Goal: Transaction & Acquisition: Download file/media

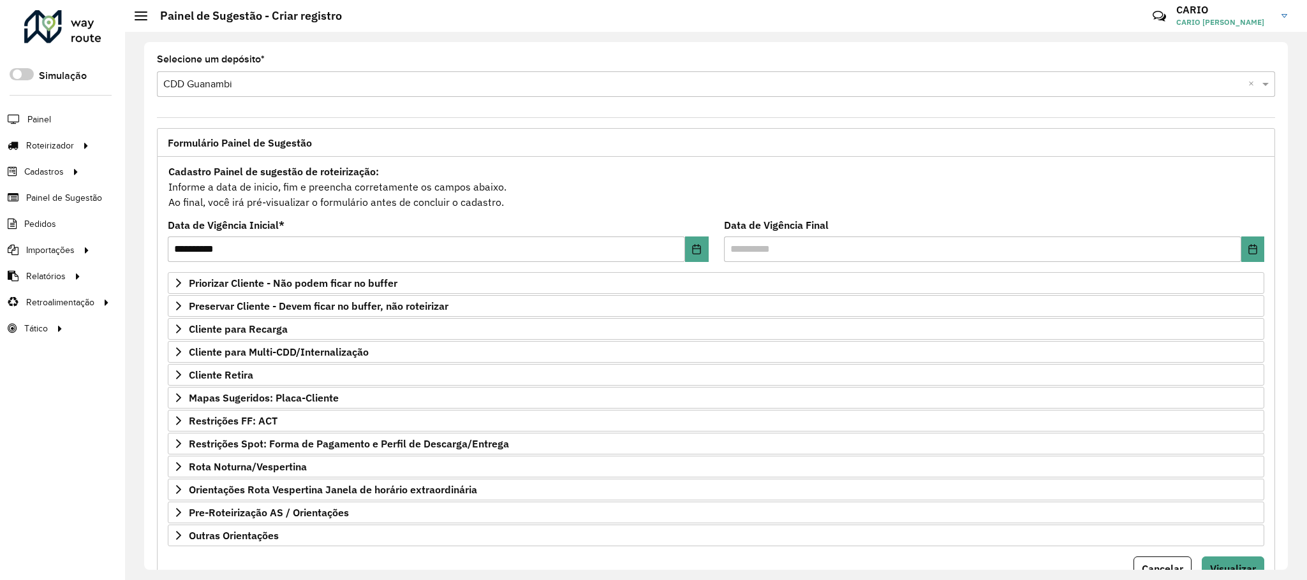
click at [701, 197] on div "Cadastro Painel de sugestão de roteirização: Informe a data de inicio, fim e pr…" at bounding box center [716, 186] width 1096 height 47
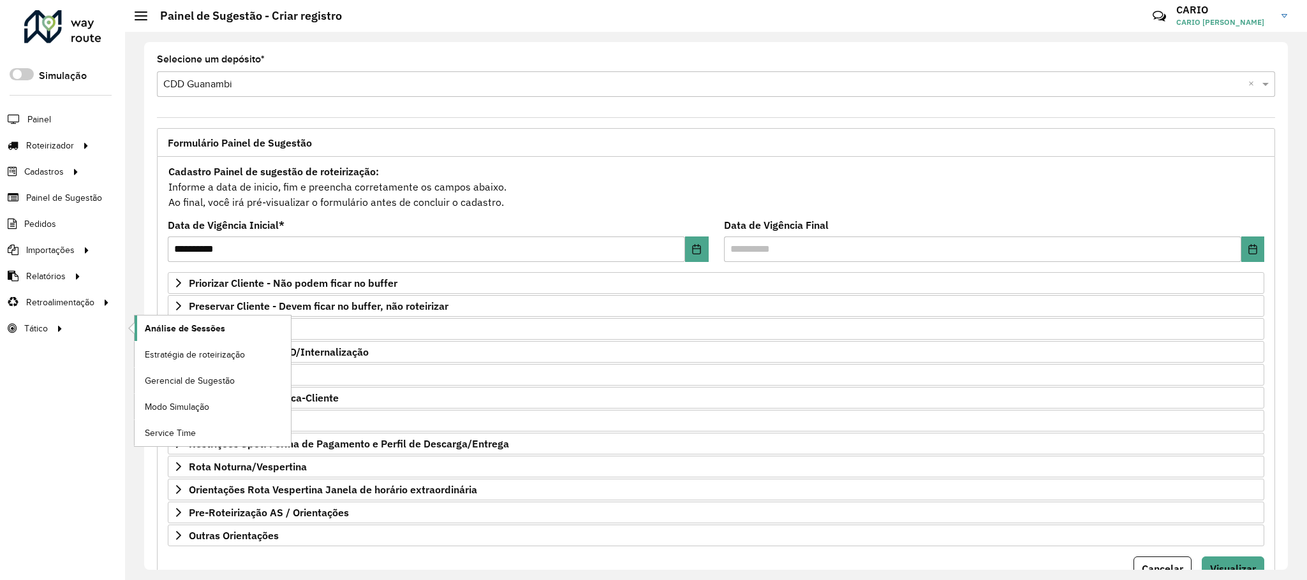
click at [198, 326] on span "Análise de Sessões" at bounding box center [185, 328] width 80 height 13
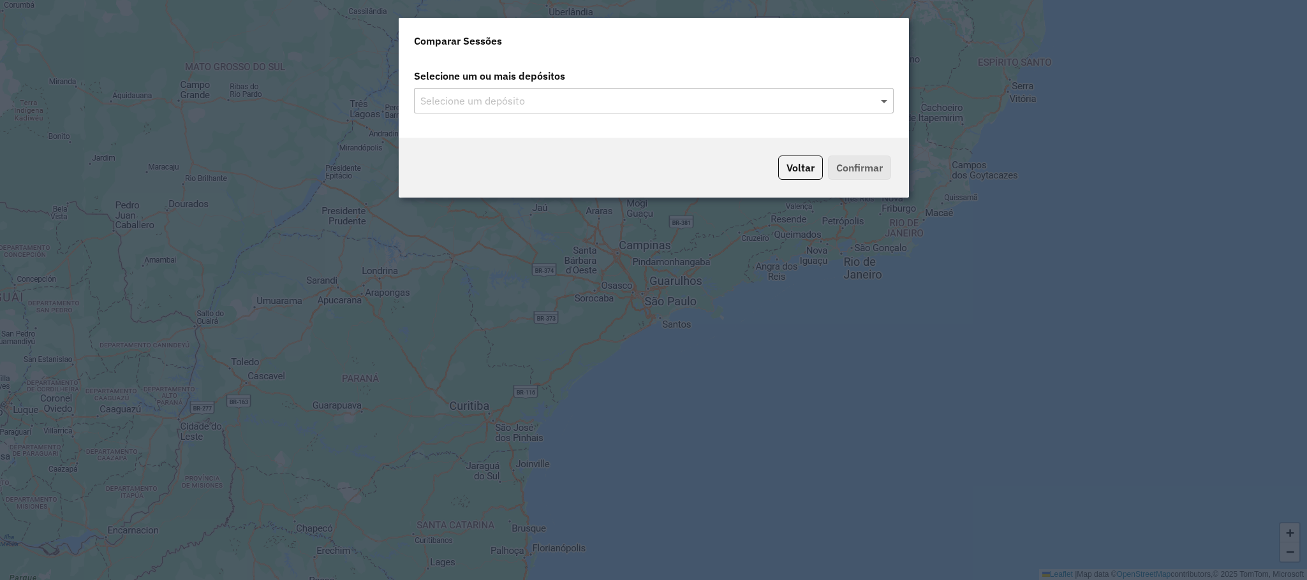
click at [883, 96] on span at bounding box center [885, 100] width 16 height 15
click at [880, 105] on span at bounding box center [885, 100] width 16 height 15
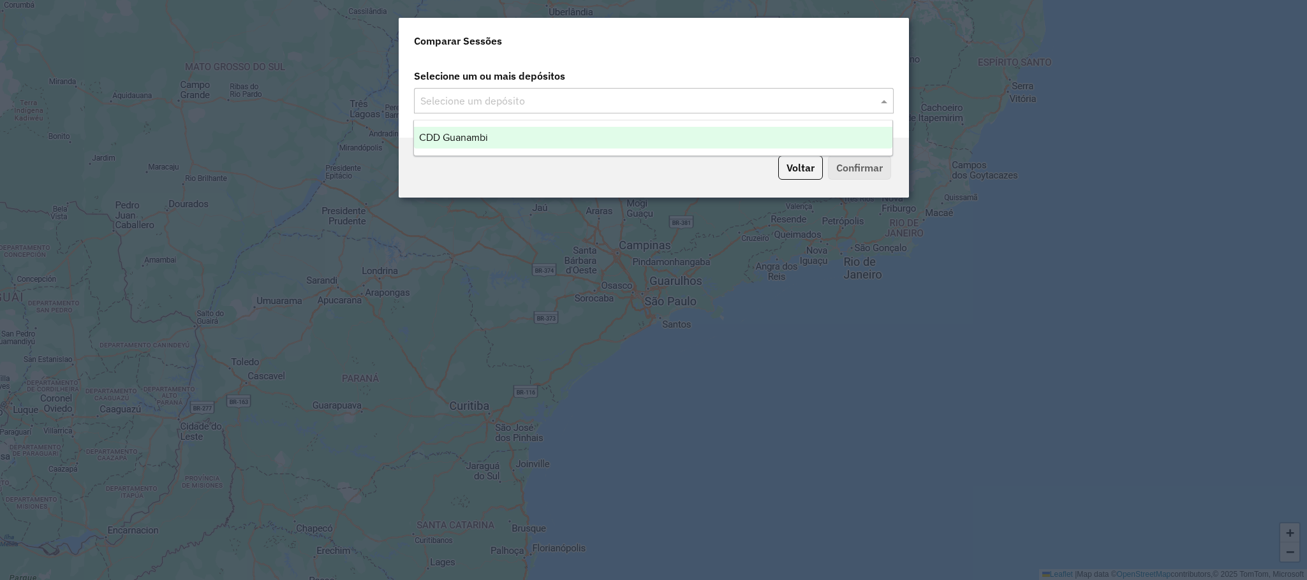
click at [557, 138] on div "CDD Guanambi" at bounding box center [653, 138] width 478 height 22
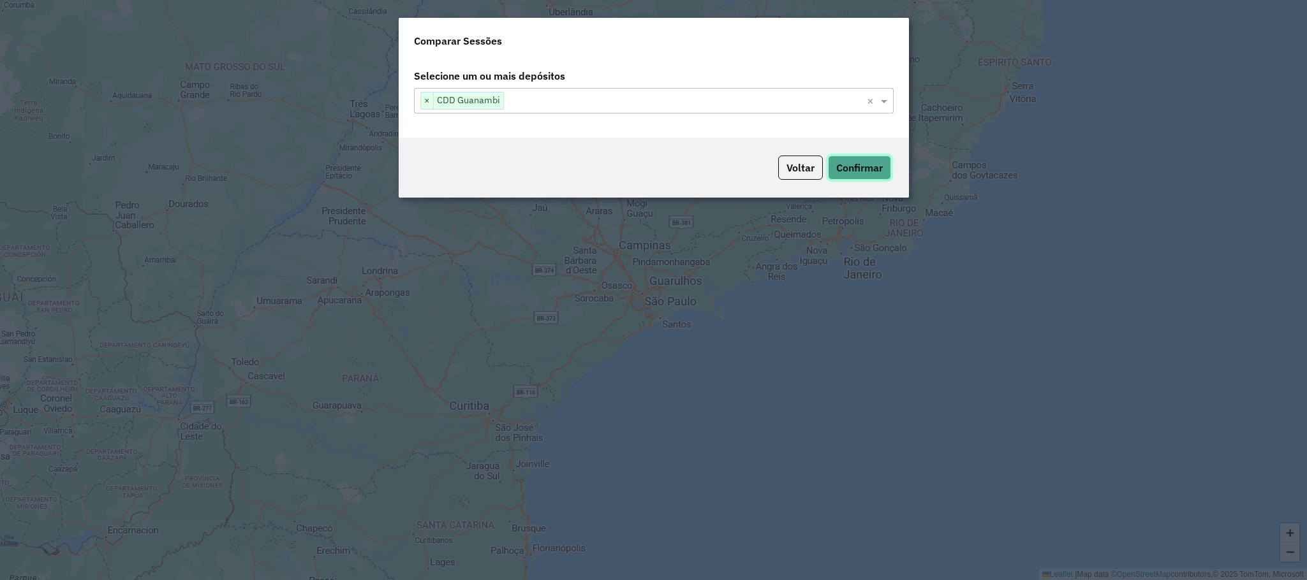
click at [856, 161] on button "Confirmar" at bounding box center [859, 168] width 63 height 24
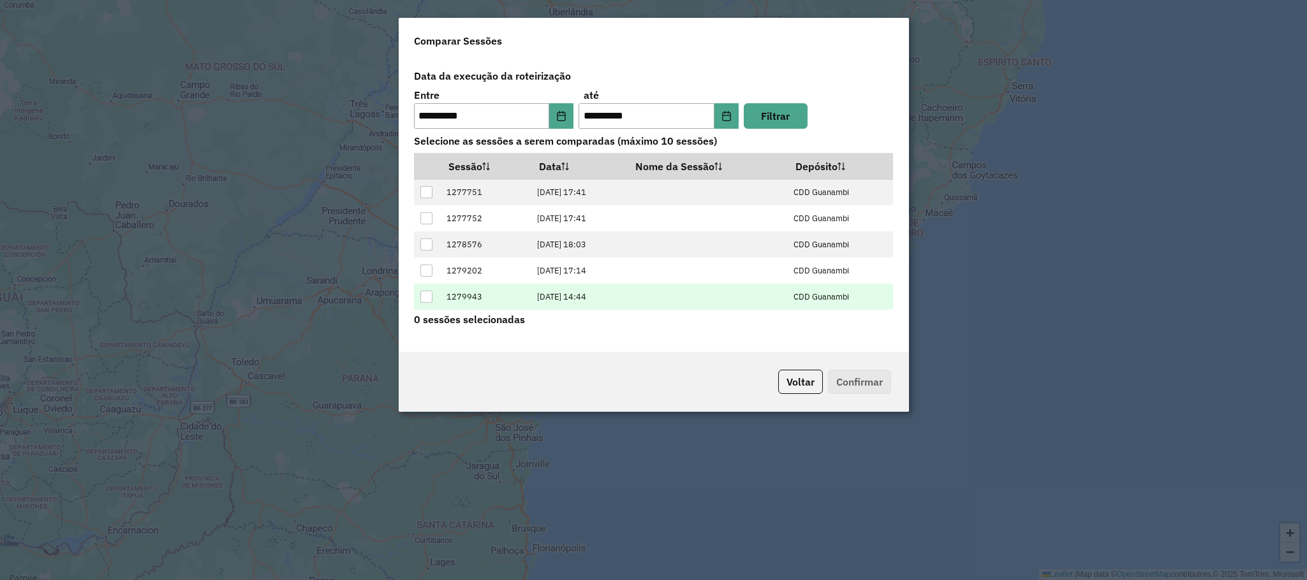
click at [511, 297] on td "1279943" at bounding box center [484, 297] width 91 height 26
click at [429, 301] on div at bounding box center [426, 297] width 12 height 12
click at [858, 379] on button "Confirmar" at bounding box center [859, 382] width 63 height 24
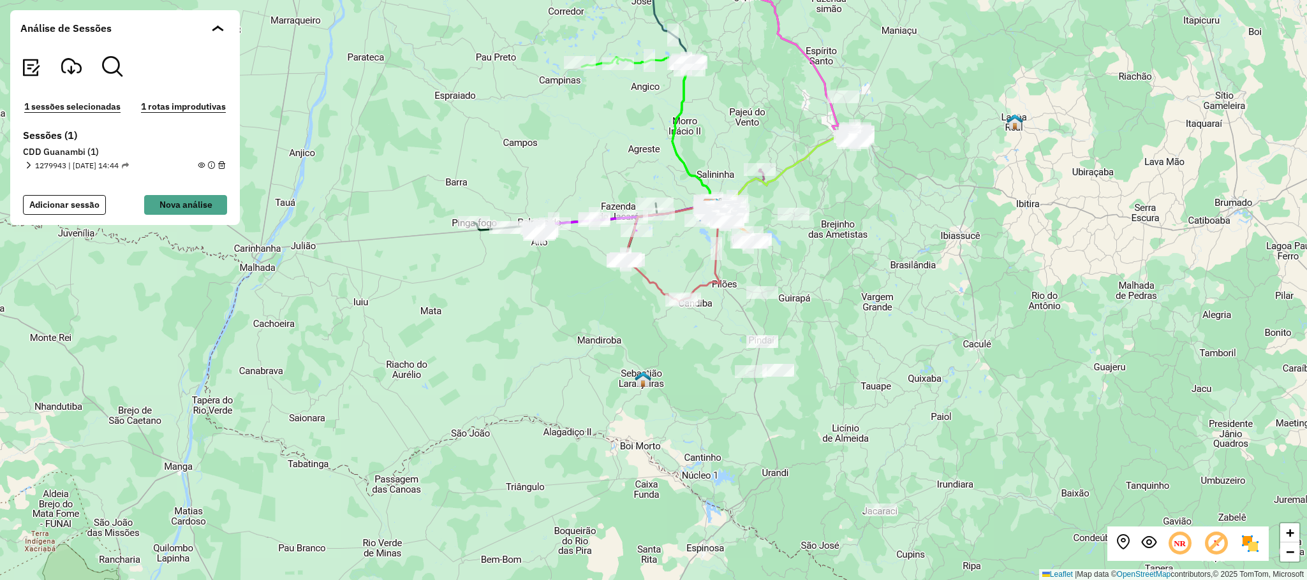
drag, startPoint x: 930, startPoint y: 342, endPoint x: 987, endPoint y: 258, distance: 101.5
click at [987, 258] on div "+ − Leaflet | Map data © OpenStreetMap contributors,© 2025 TomTom, Microsoft" at bounding box center [653, 290] width 1307 height 580
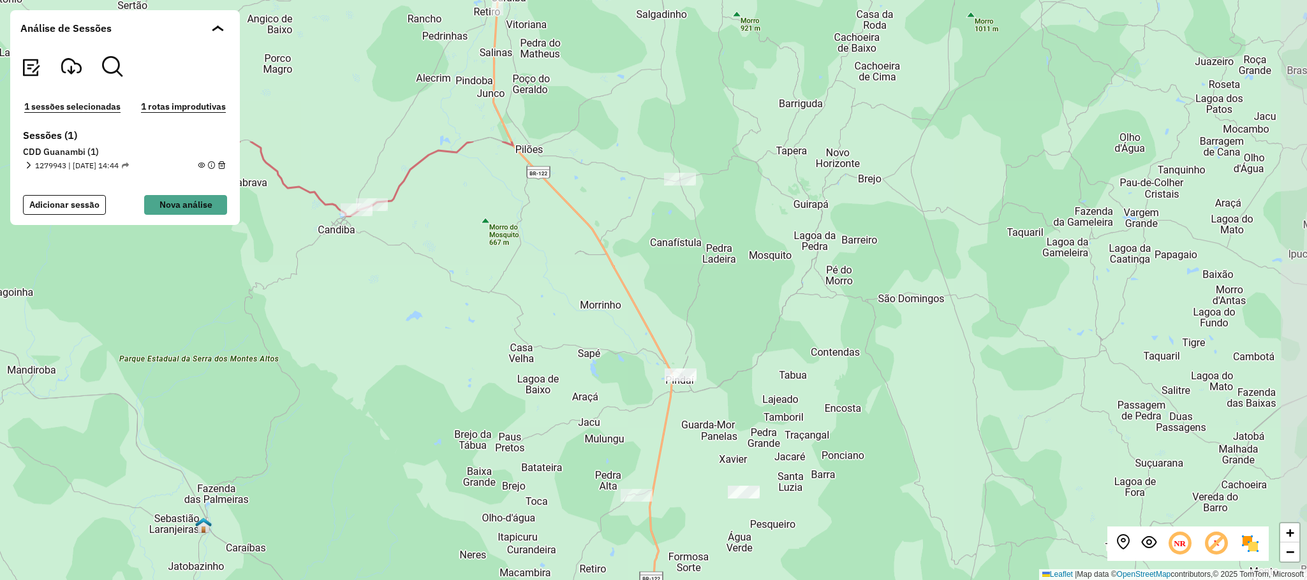
drag, startPoint x: 842, startPoint y: 212, endPoint x: 738, endPoint y: 412, distance: 225.0
click at [738, 412] on div "+ − Leaflet | Map data © OpenStreetMap contributors,© 2025 TomTom, Microsoft" at bounding box center [653, 290] width 1307 height 580
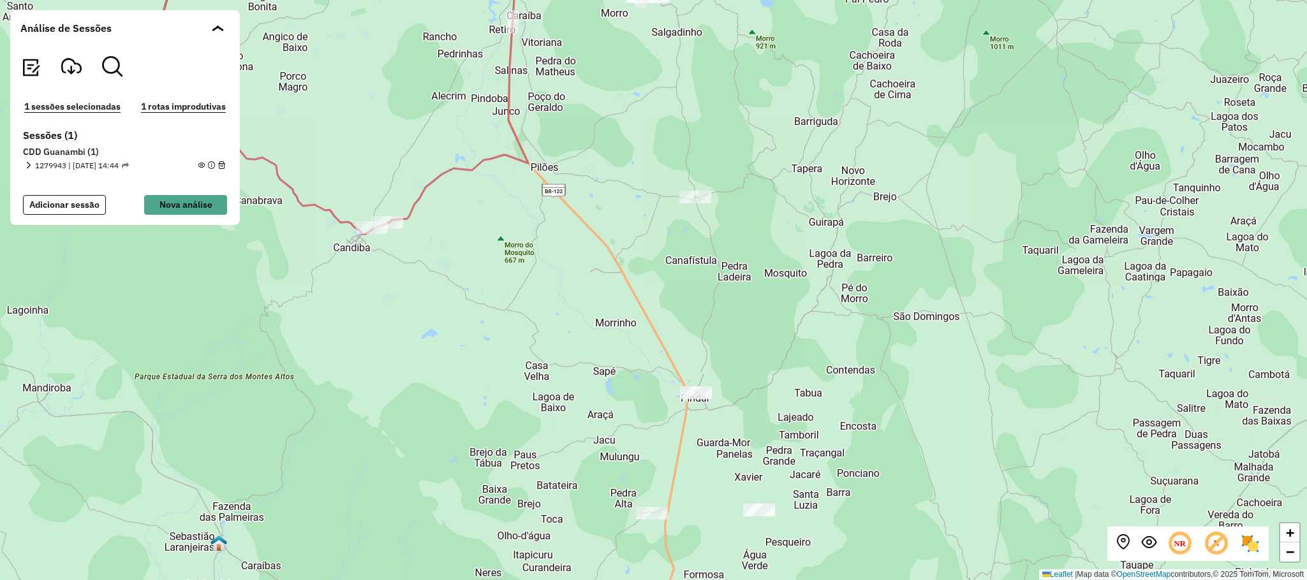
drag, startPoint x: 517, startPoint y: 316, endPoint x: 534, endPoint y: 334, distance: 24.4
click at [534, 334] on div "+ − Leaflet | Map data © OpenStreetMap contributors,© 2025 TomTom, Microsoft" at bounding box center [653, 290] width 1307 height 580
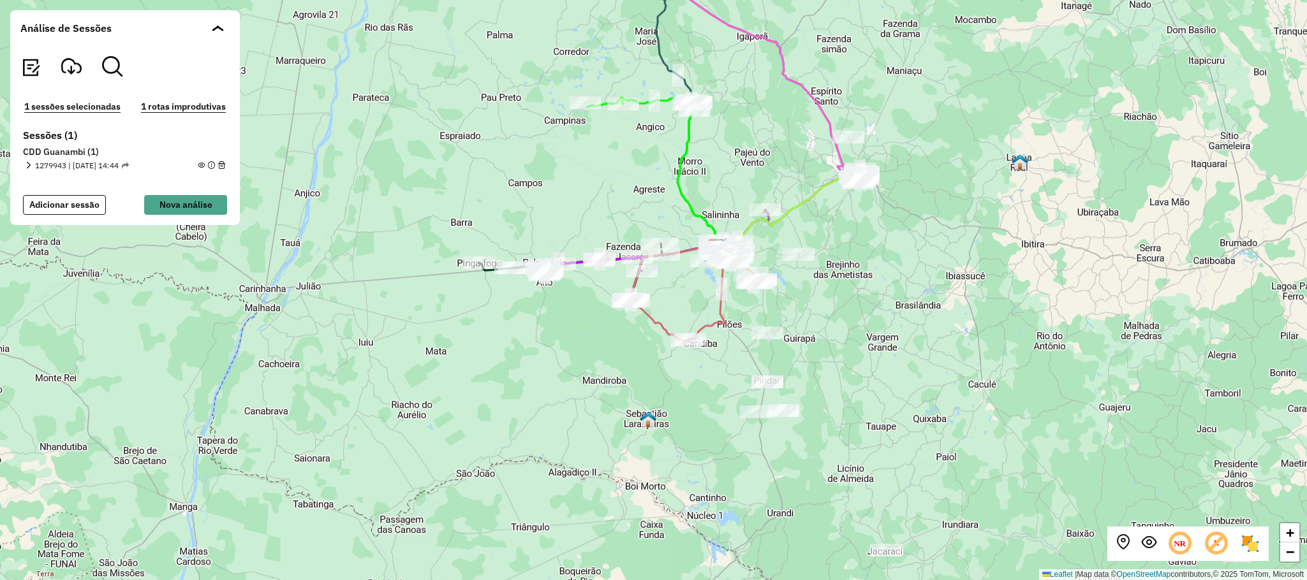
drag, startPoint x: 798, startPoint y: 258, endPoint x: 821, endPoint y: 304, distance: 51.3
click at [821, 304] on div "+ − Leaflet | Map data © OpenStreetMap contributors,© 2025 TomTom, Microsoft" at bounding box center [653, 290] width 1307 height 580
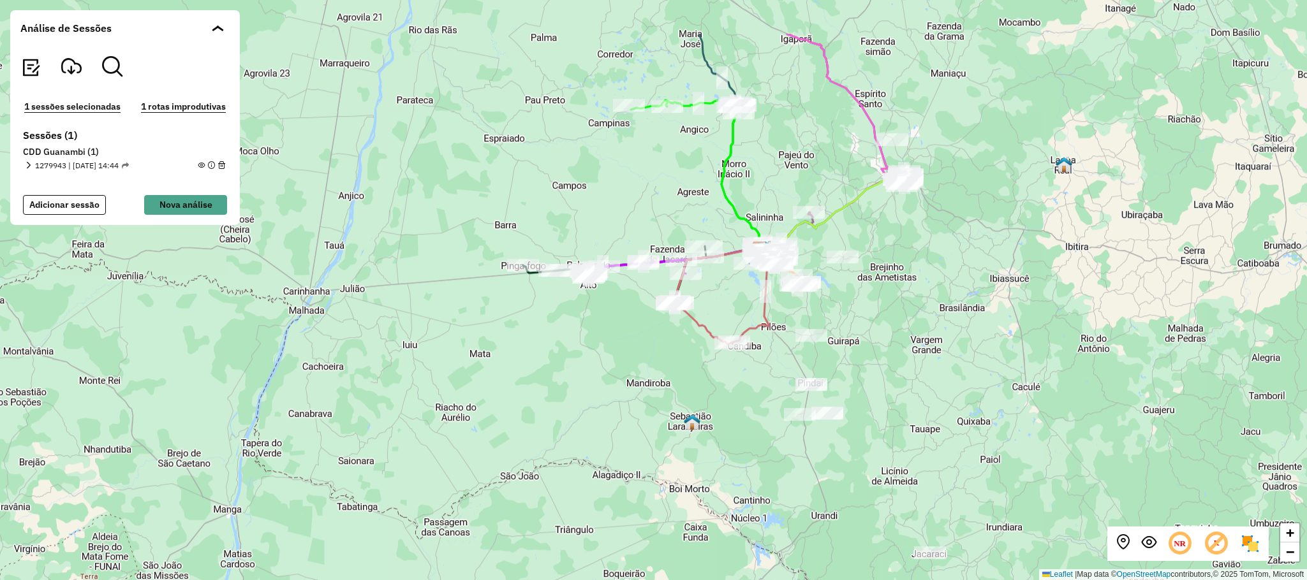
drag, startPoint x: 827, startPoint y: 235, endPoint x: 870, endPoint y: 331, distance: 105.0
click at [870, 331] on div "+ − Leaflet | Map data © OpenStreetMap contributors,© 2025 TomTom, Microsoft" at bounding box center [653, 290] width 1307 height 580
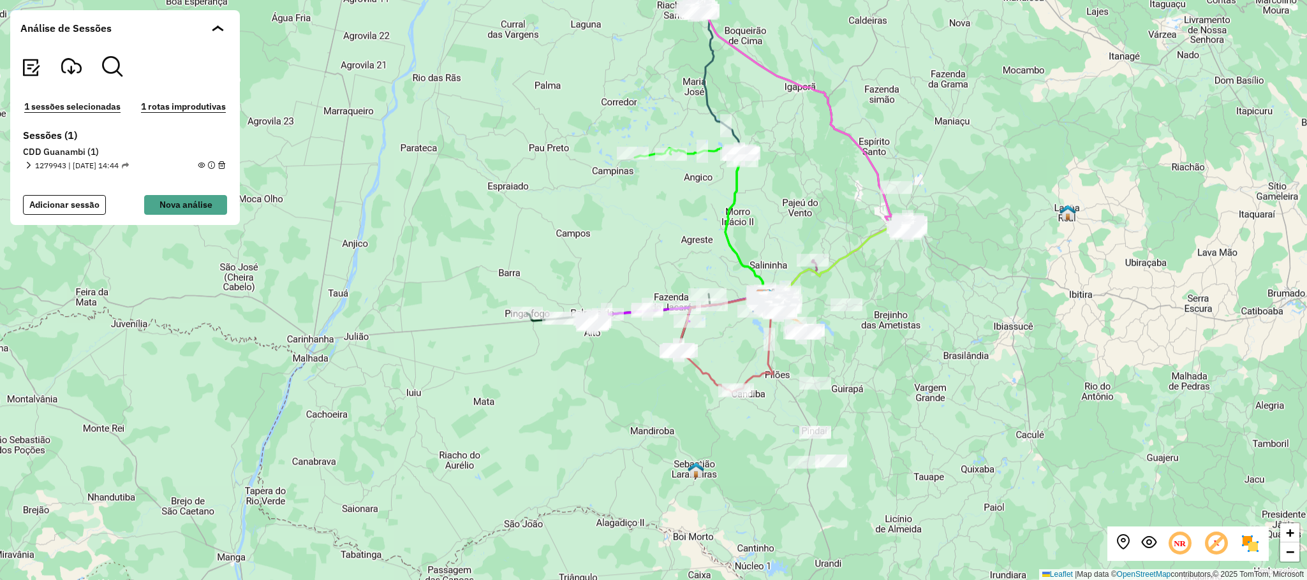
drag, startPoint x: 663, startPoint y: 211, endPoint x: 666, endPoint y: 254, distance: 43.5
click at [666, 254] on div "+ − Leaflet | Map data © OpenStreetMap contributors,© 2025 TomTom, Microsoft" at bounding box center [653, 290] width 1307 height 580
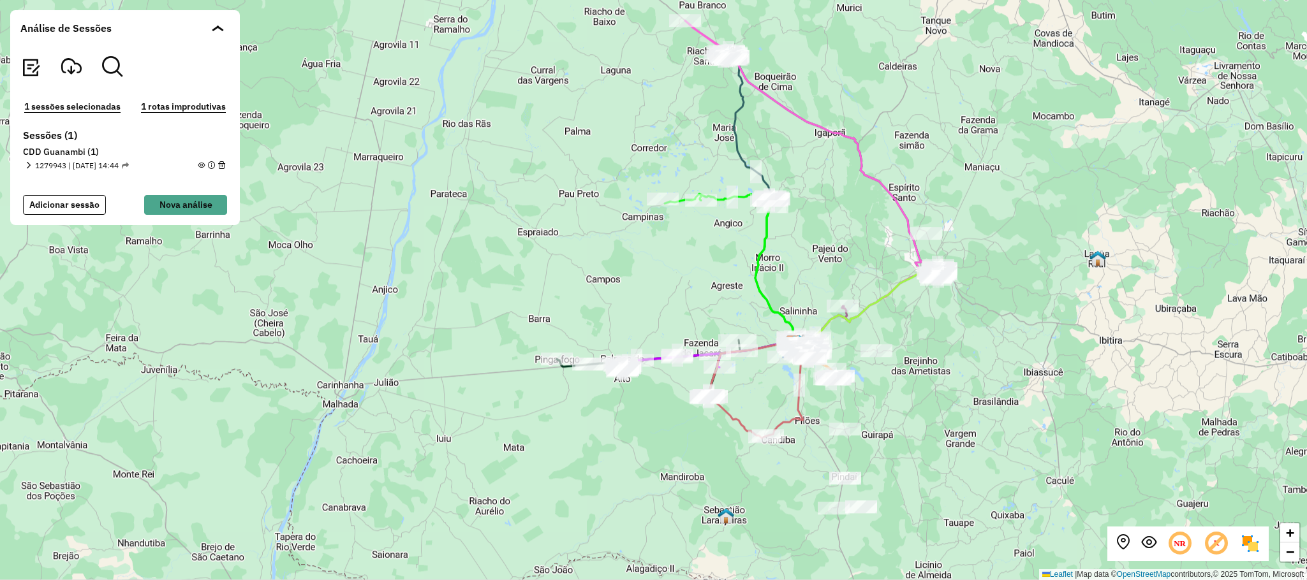
drag, startPoint x: 872, startPoint y: 423, endPoint x: 884, endPoint y: 400, distance: 25.4
click at [884, 400] on div "+ − Leaflet | Map data © OpenStreetMap contributors,© 2025 TomTom, Microsoft" at bounding box center [653, 290] width 1307 height 580
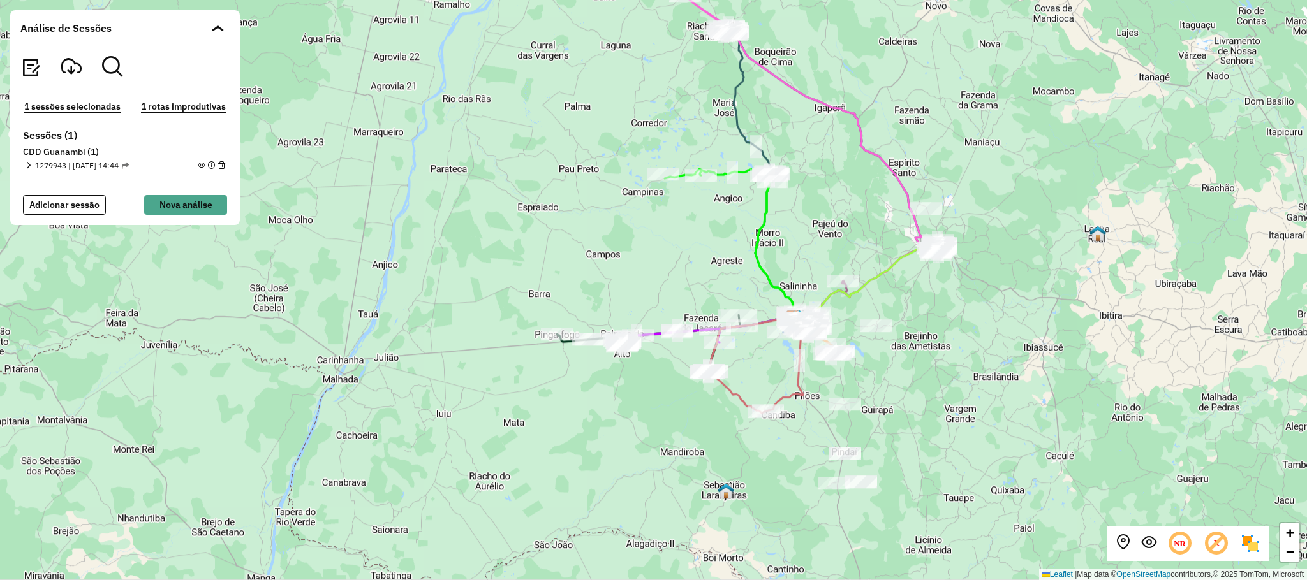
drag, startPoint x: 930, startPoint y: 351, endPoint x: 930, endPoint y: 326, distance: 24.9
click at [930, 326] on div "+ − Leaflet | Map data © OpenStreetMap contributors,© 2025 TomTom, Microsoft" at bounding box center [653, 290] width 1307 height 580
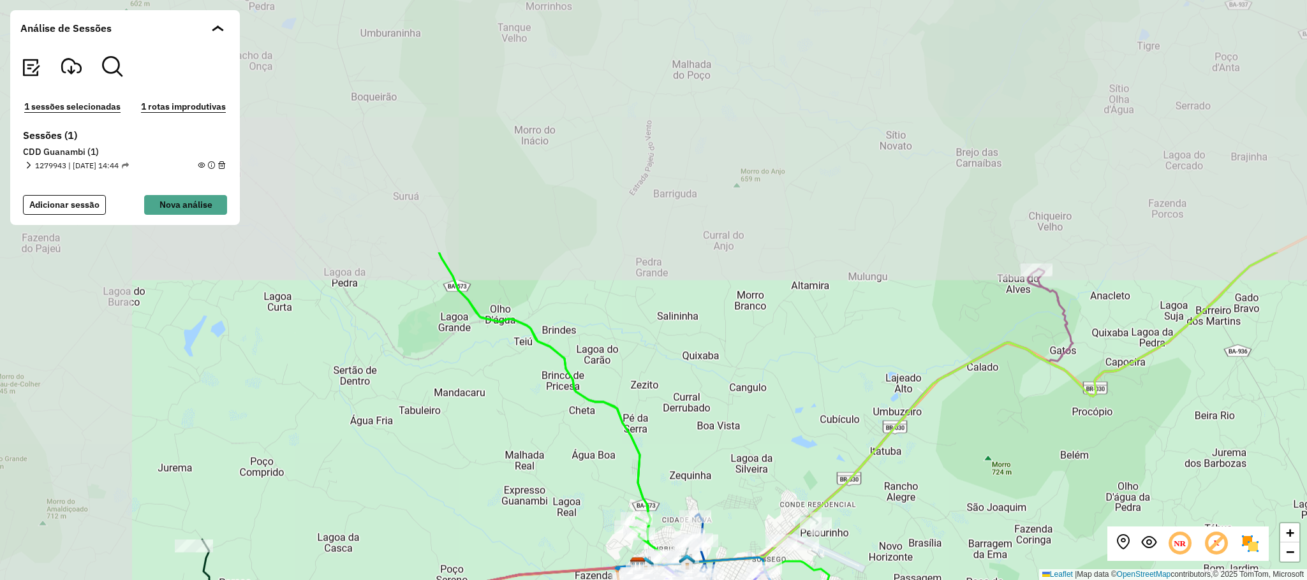
drag, startPoint x: 524, startPoint y: 92, endPoint x: 735, endPoint y: 411, distance: 382.6
click at [735, 411] on div "+ − Leaflet | Map data © OpenStreetMap contributors,© 2025 TomTom, Microsoft" at bounding box center [653, 290] width 1307 height 580
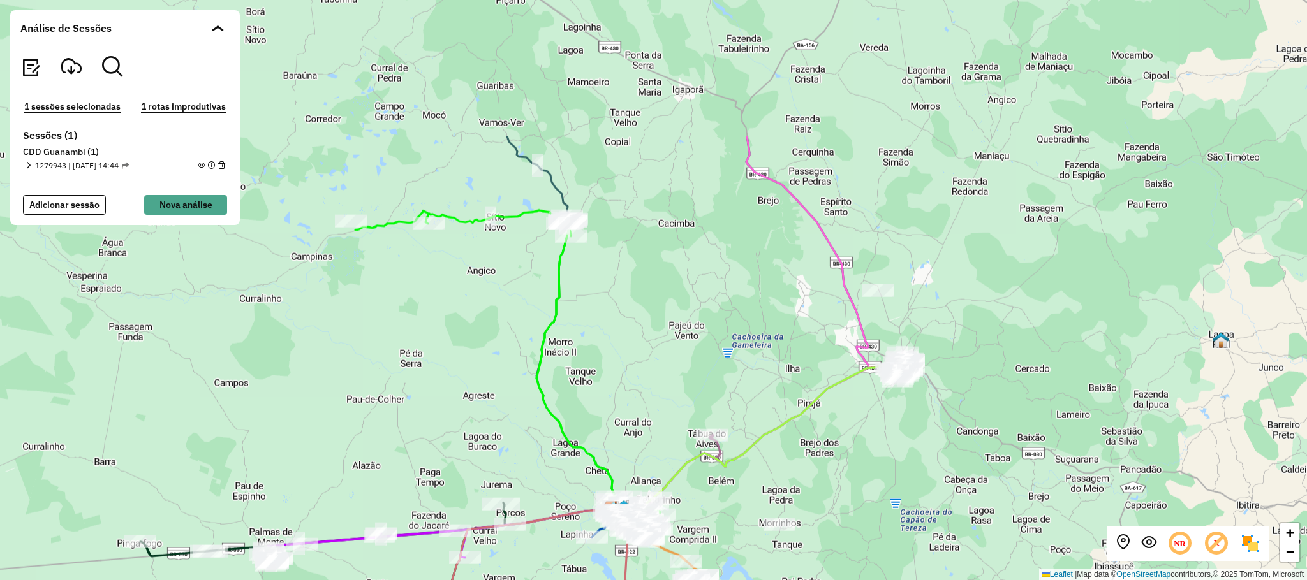
drag, startPoint x: 650, startPoint y: 128, endPoint x: 666, endPoint y: 306, distance: 178.6
click at [666, 306] on div "+ − Leaflet | Map data © OpenStreetMap contributors,© 2025 TomTom, Microsoft" at bounding box center [653, 290] width 1307 height 580
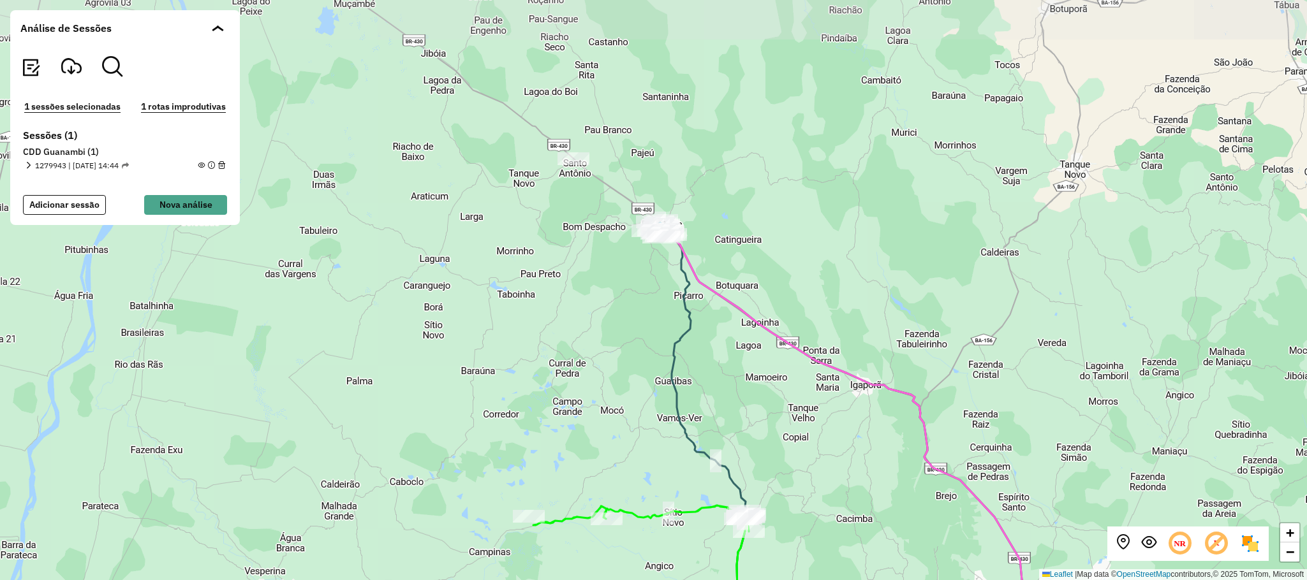
drag, startPoint x: 561, startPoint y: 128, endPoint x: 739, endPoint y: 423, distance: 344.7
click at [739, 423] on div "+ − Leaflet | Map data © OpenStreetMap contributors,© 2025 TomTom, Microsoft" at bounding box center [653, 290] width 1307 height 580
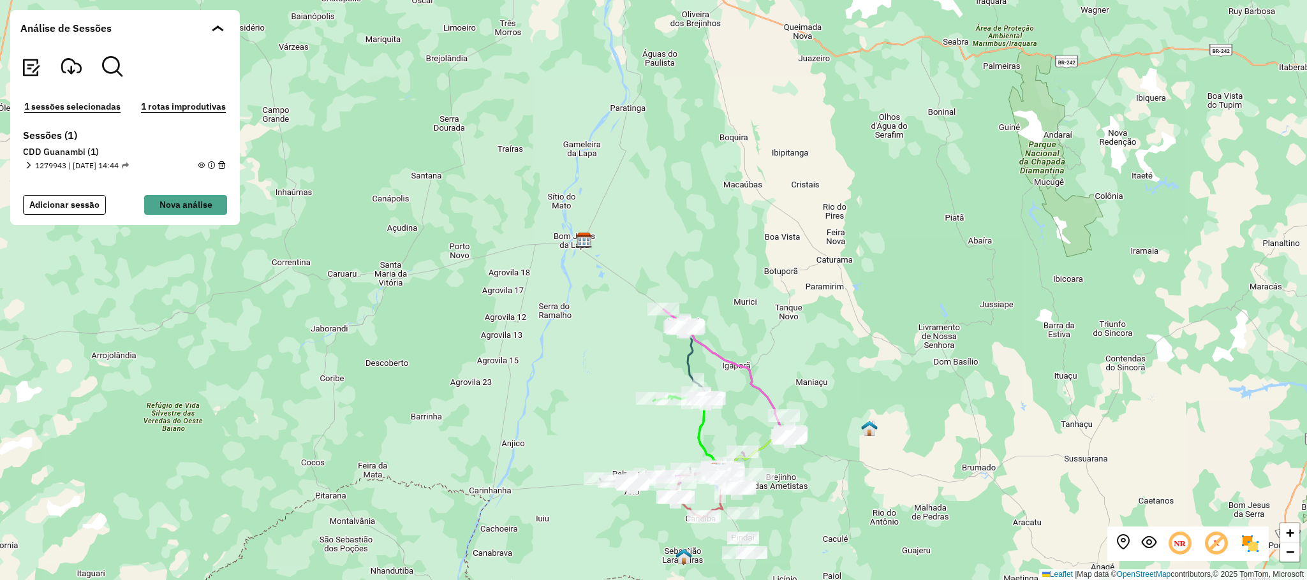
drag, startPoint x: 440, startPoint y: 115, endPoint x: 580, endPoint y: 277, distance: 214.8
click at [539, 253] on div "+ − Leaflet | Map data © OpenStreetMap contributors,© 2025 TomTom, Microsoft" at bounding box center [653, 290] width 1307 height 580
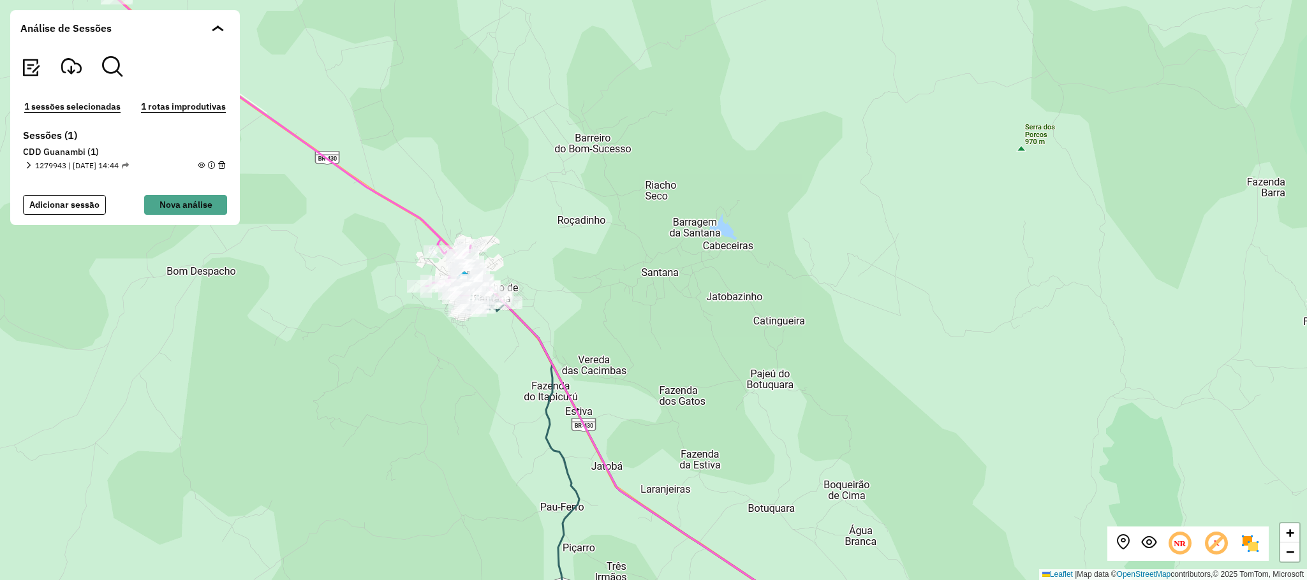
drag, startPoint x: 689, startPoint y: 390, endPoint x: 951, endPoint y: 385, distance: 261.5
click at [752, 327] on div "+ − Leaflet | Map data © OpenStreetMap contributors,© 2025 TomTom, Microsoft" at bounding box center [653, 290] width 1307 height 580
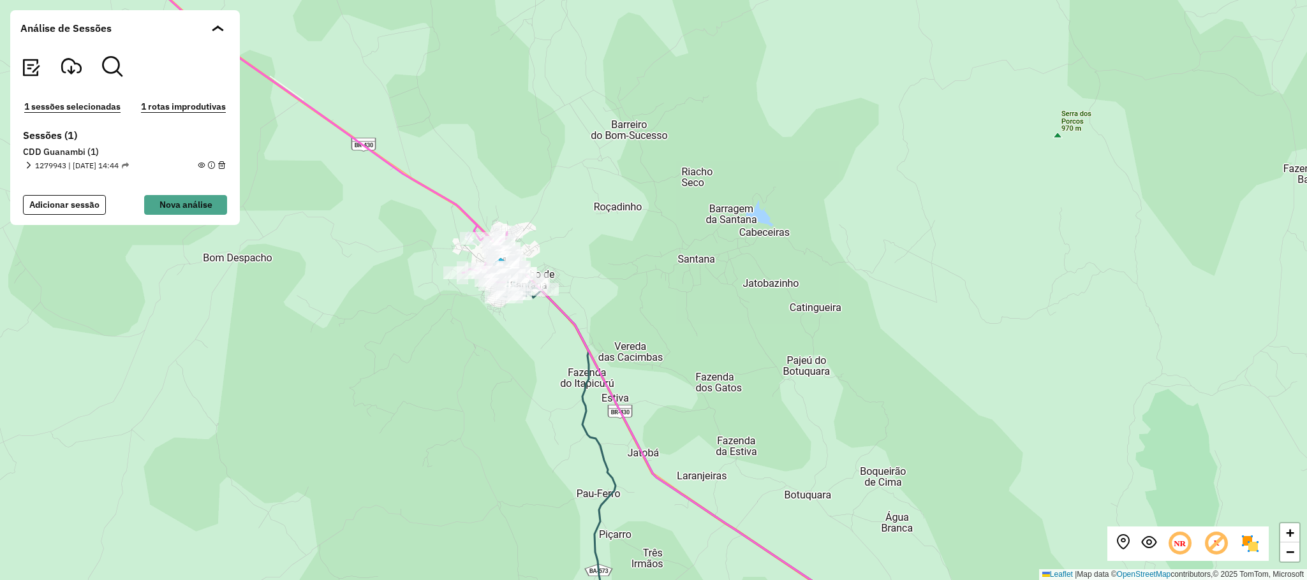
click at [1182, 548] on icon at bounding box center [1179, 544] width 27 height 27
click at [1179, 546] on icon at bounding box center [1179, 544] width 27 height 27
click at [1217, 554] on icon at bounding box center [1216, 544] width 27 height 27
click at [1215, 547] on icon at bounding box center [1216, 544] width 27 height 27
click at [1148, 545] on em at bounding box center [1148, 542] width 15 height 15
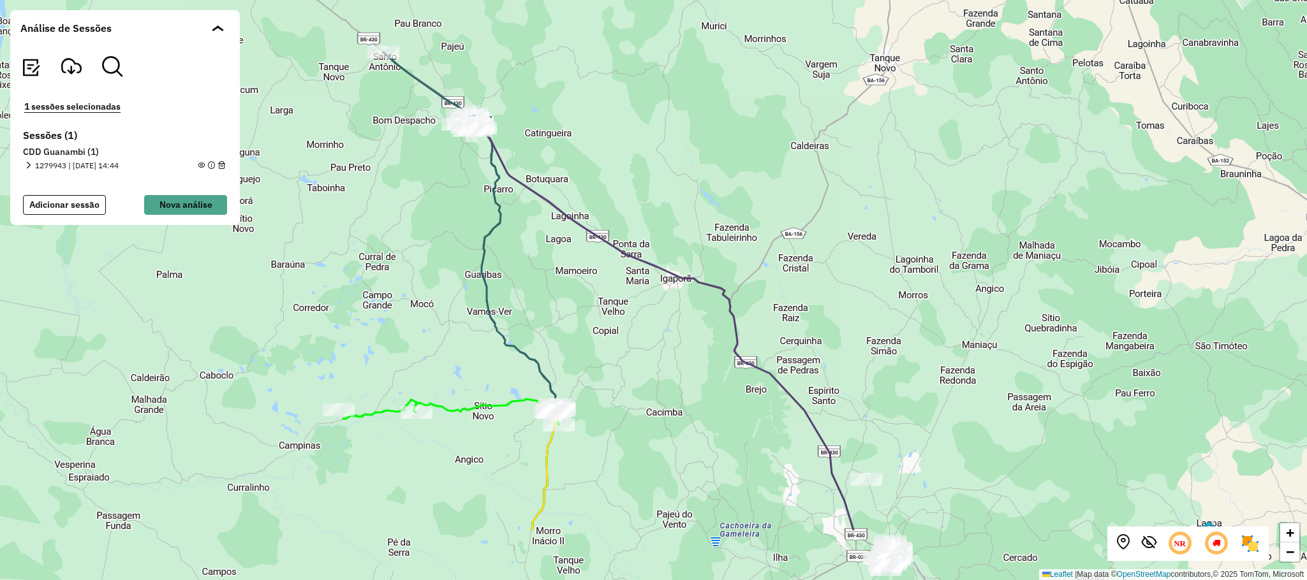
drag, startPoint x: 719, startPoint y: 354, endPoint x: 687, endPoint y: 222, distance: 135.8
click at [687, 222] on div "+ − Leaflet | Map data © OpenStreetMap contributors,© 2025 TomTom, Microsoft" at bounding box center [653, 290] width 1307 height 580
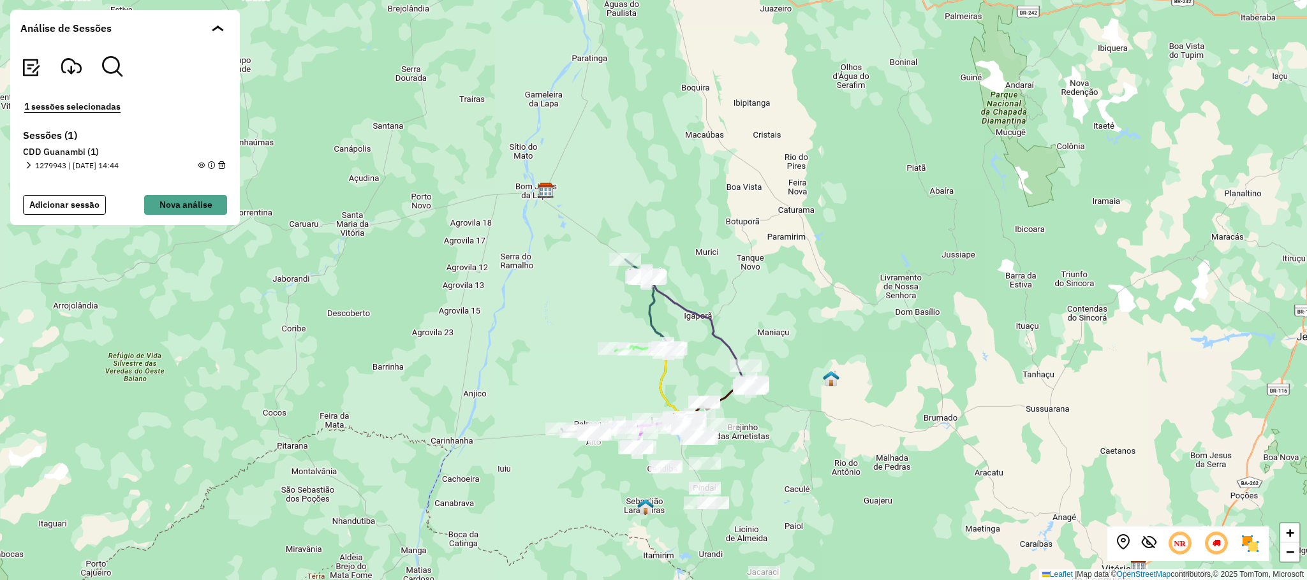
drag, startPoint x: 802, startPoint y: 446, endPoint x: 788, endPoint y: 400, distance: 47.4
click at [788, 400] on div "+ − Leaflet | Map data © OpenStreetMap contributors,© 2025 TomTom, Microsoft" at bounding box center [653, 290] width 1307 height 580
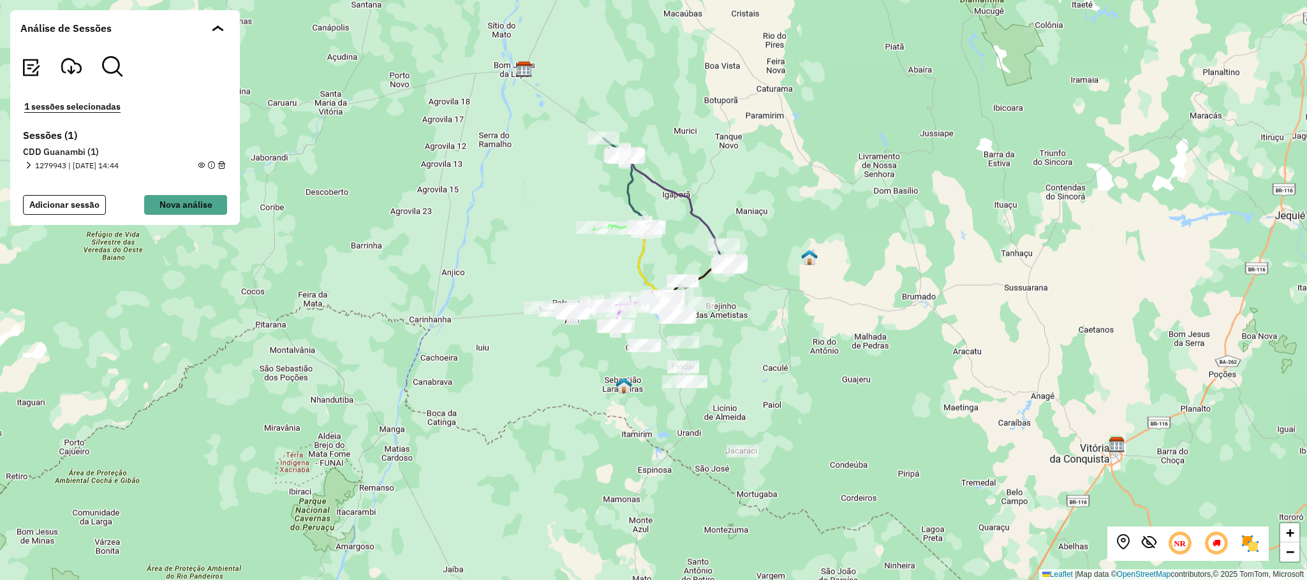
drag, startPoint x: 779, startPoint y: 471, endPoint x: 756, endPoint y: 350, distance: 123.3
click at [756, 350] on div "+ − Leaflet | Map data © OpenStreetMap contributors,© 2025 TomTom, Microsoft" at bounding box center [653, 290] width 1307 height 580
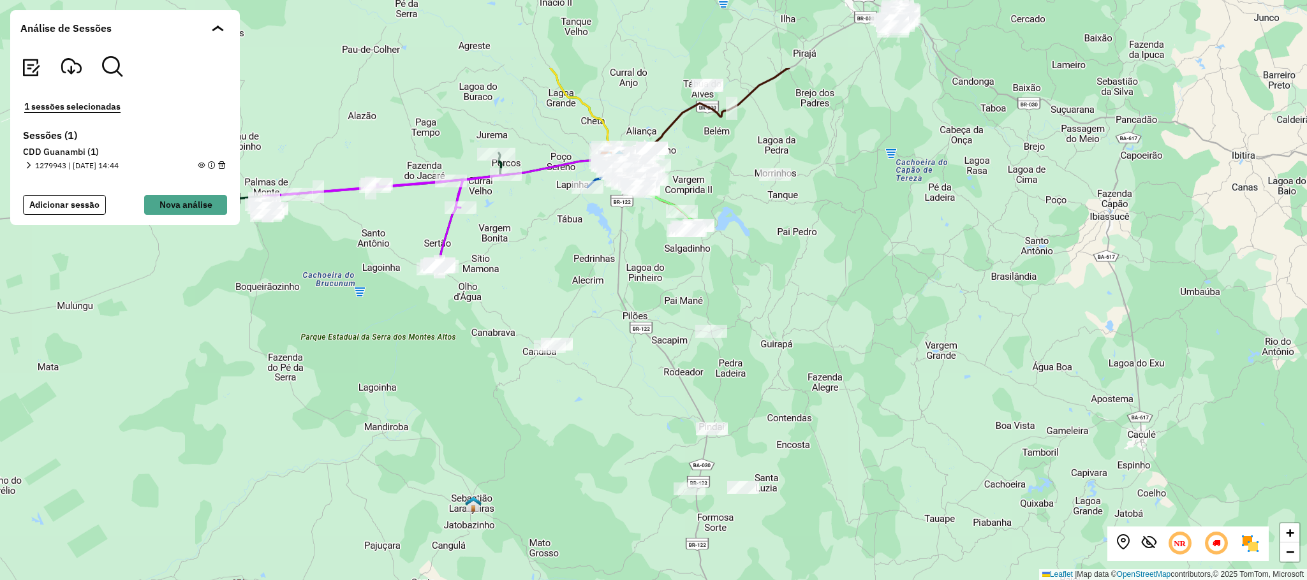
drag, startPoint x: 624, startPoint y: 196, endPoint x: 640, endPoint y: 322, distance: 127.2
click at [640, 322] on div "+ − Leaflet | Map data © OpenStreetMap contributors,© 2025 TomTom, Microsoft" at bounding box center [653, 290] width 1307 height 580
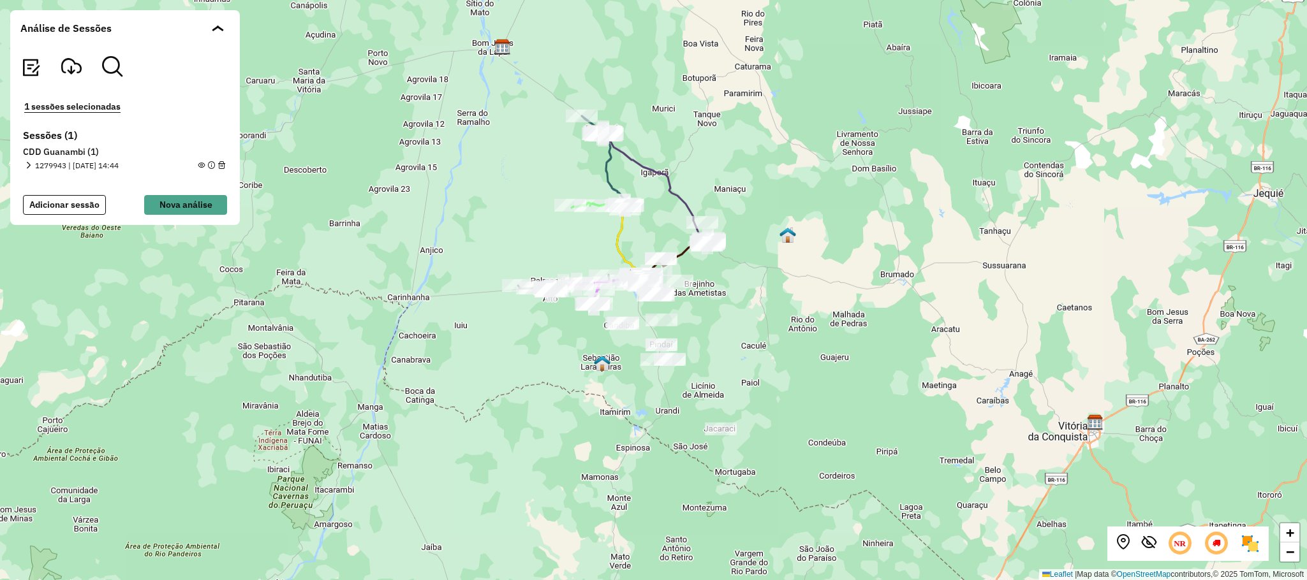
drag, startPoint x: 712, startPoint y: 283, endPoint x: 748, endPoint y: 289, distance: 36.8
click at [748, 289] on div "+ − Leaflet | Map data © OpenStreetMap contributors,© 2025 TomTom, Microsoft" at bounding box center [653, 290] width 1307 height 580
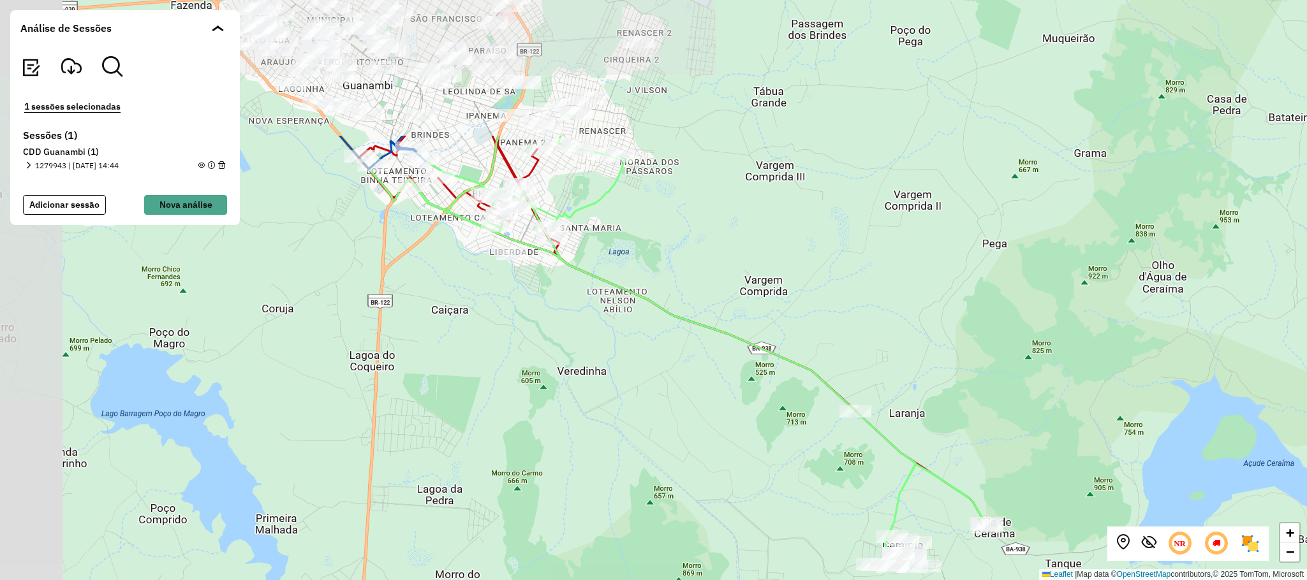
drag, startPoint x: 467, startPoint y: 180, endPoint x: 825, endPoint y: 374, distance: 406.9
click at [825, 374] on icon at bounding box center [678, 351] width 619 height 431
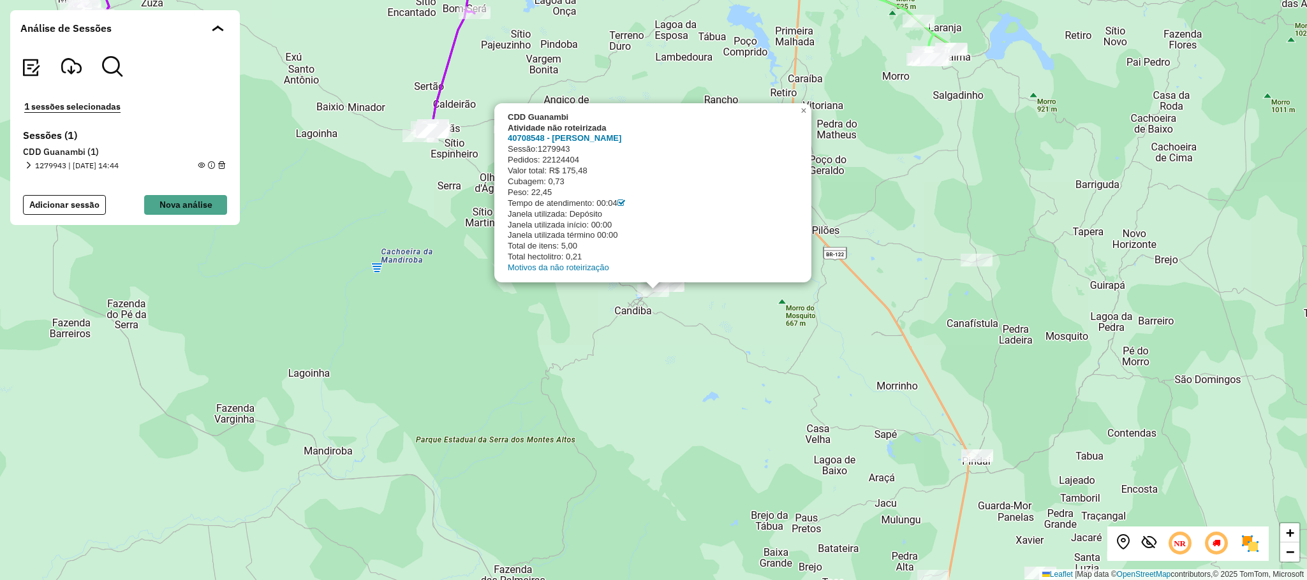
click at [599, 365] on div "CDD Guanambi Atividade não roteirizada 40708548 - [PERSON_NAME] Sessão: 1279943…" at bounding box center [653, 290] width 1307 height 580
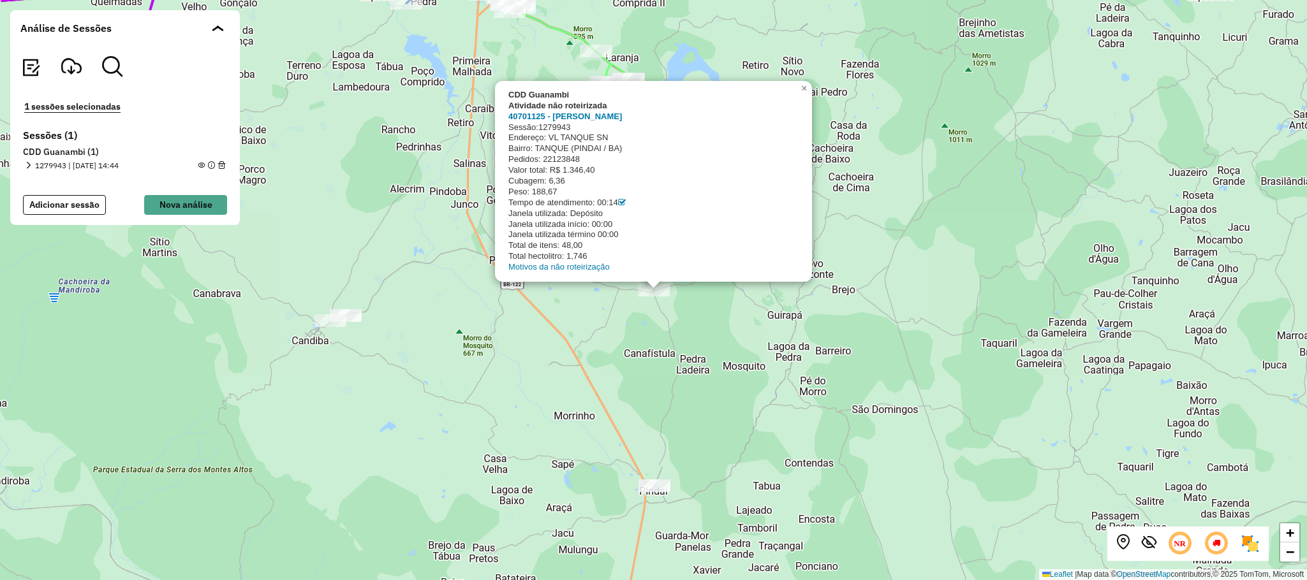
click at [524, 377] on div "CDD Guanambi Atividade não roteirizada 40701125 - [PERSON_NAME] Sessão: 1279943…" at bounding box center [653, 290] width 1307 height 580
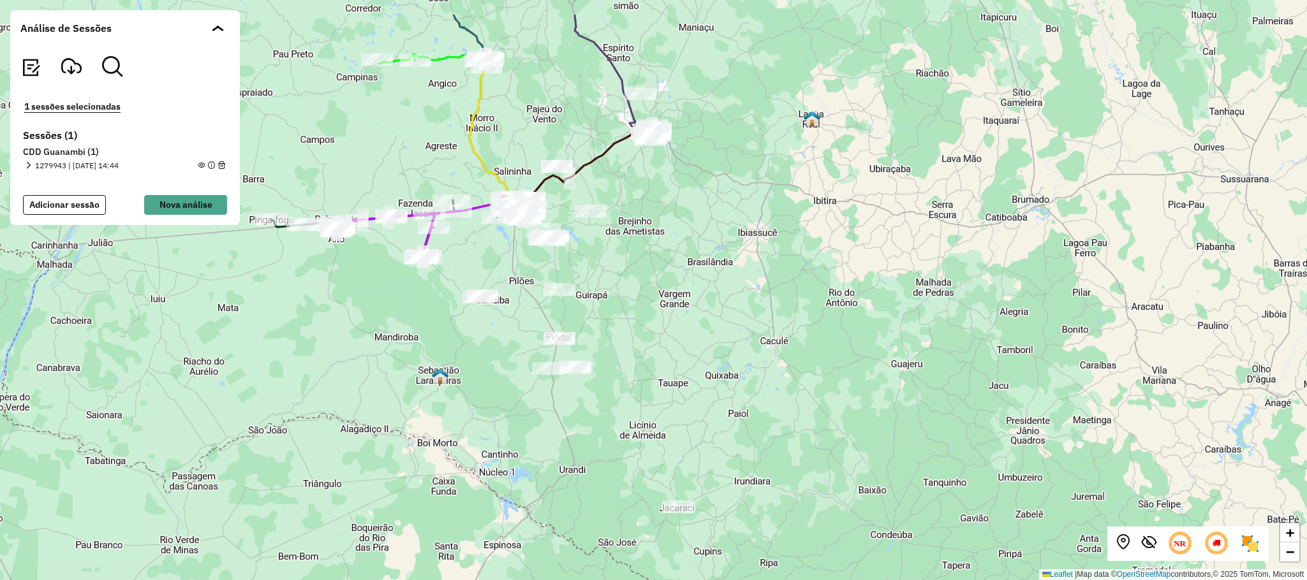
drag, startPoint x: 627, startPoint y: 220, endPoint x: 649, endPoint y: 264, distance: 48.8
click at [649, 264] on div "+ − Leaflet | Map data © OpenStreetMap contributors,© 2025 TomTom, Microsoft" at bounding box center [653, 290] width 1307 height 580
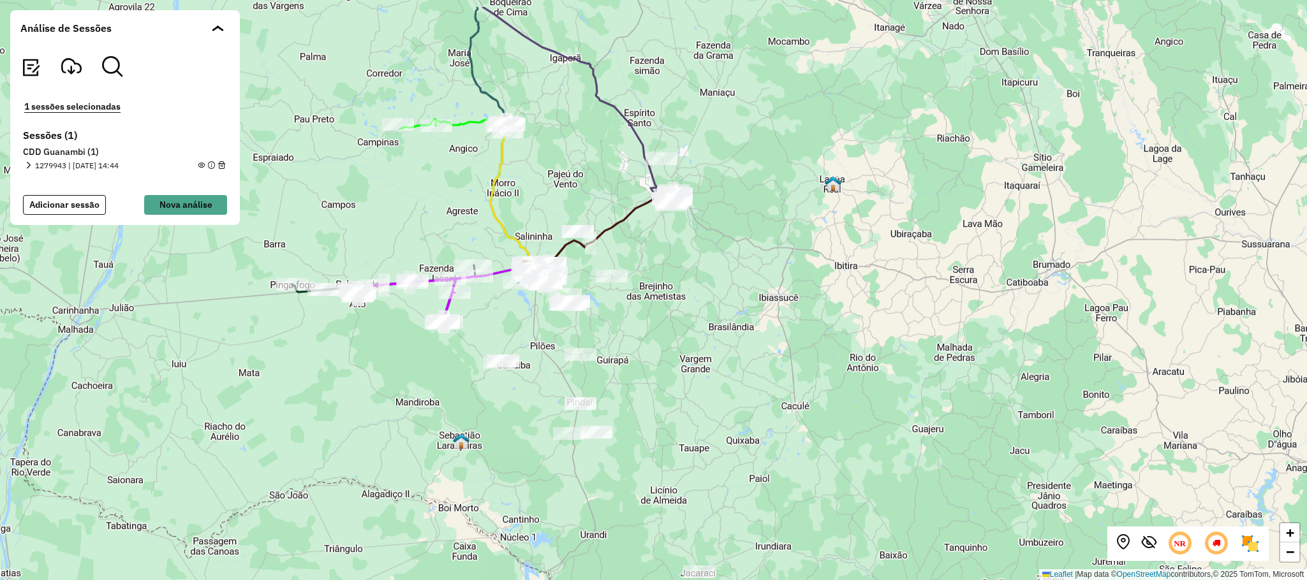
drag, startPoint x: 444, startPoint y: 130, endPoint x: 466, endPoint y: 195, distance: 68.6
click at [466, 195] on div "+ − Leaflet | Map data © OpenStreetMap contributors,© 2025 TomTom, Microsoft" at bounding box center [653, 290] width 1307 height 580
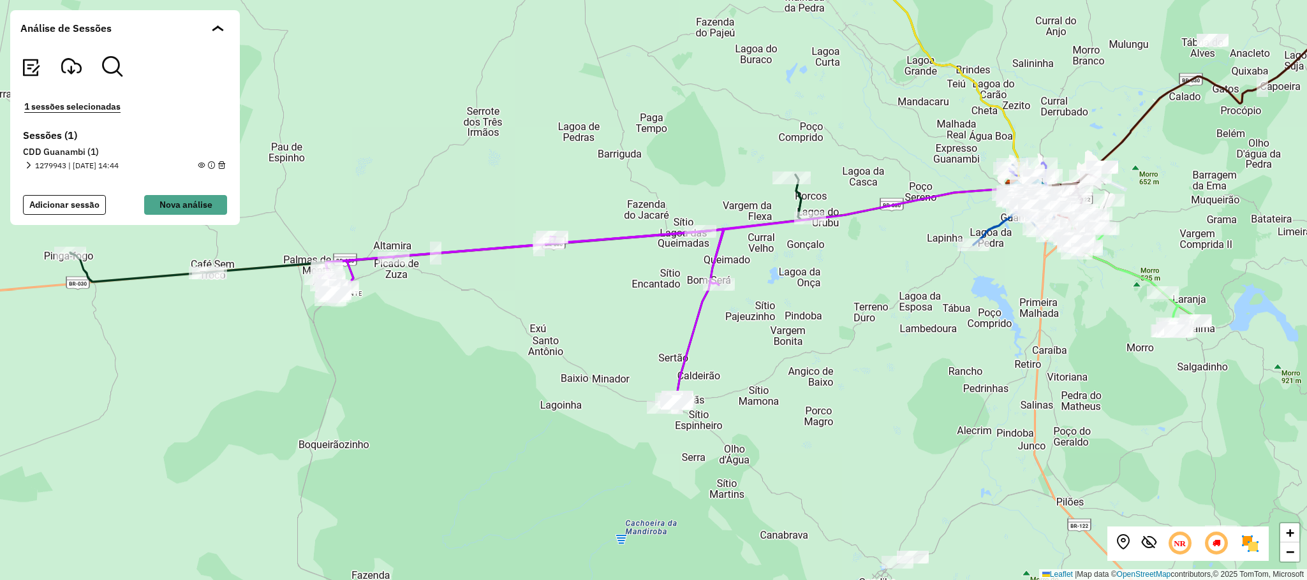
drag, startPoint x: 451, startPoint y: 438, endPoint x: 554, endPoint y: 383, distance: 116.1
click at [554, 383] on div "+ − Leaflet | Map data © OpenStreetMap contributors,© 2025 TomTom, Microsoft" at bounding box center [653, 290] width 1307 height 580
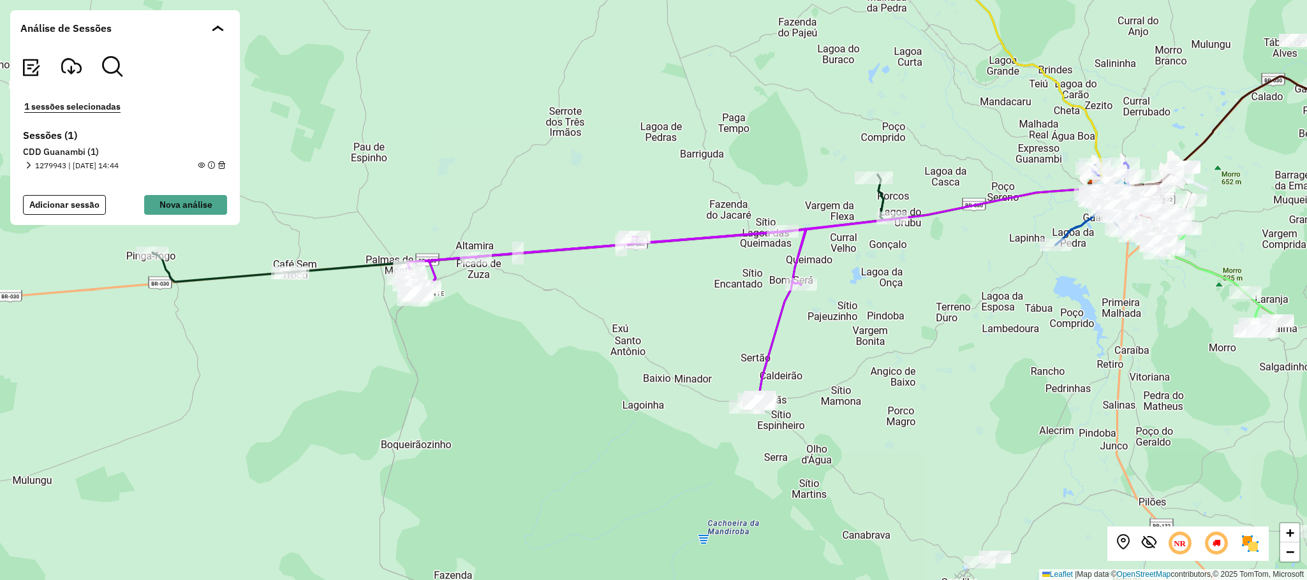
drag, startPoint x: 314, startPoint y: 341, endPoint x: 396, endPoint y: 341, distance: 82.3
click at [396, 341] on div "+ − Leaflet | Map data © OpenStreetMap contributors,© 2025 TomTom, Microsoft" at bounding box center [653, 290] width 1307 height 580
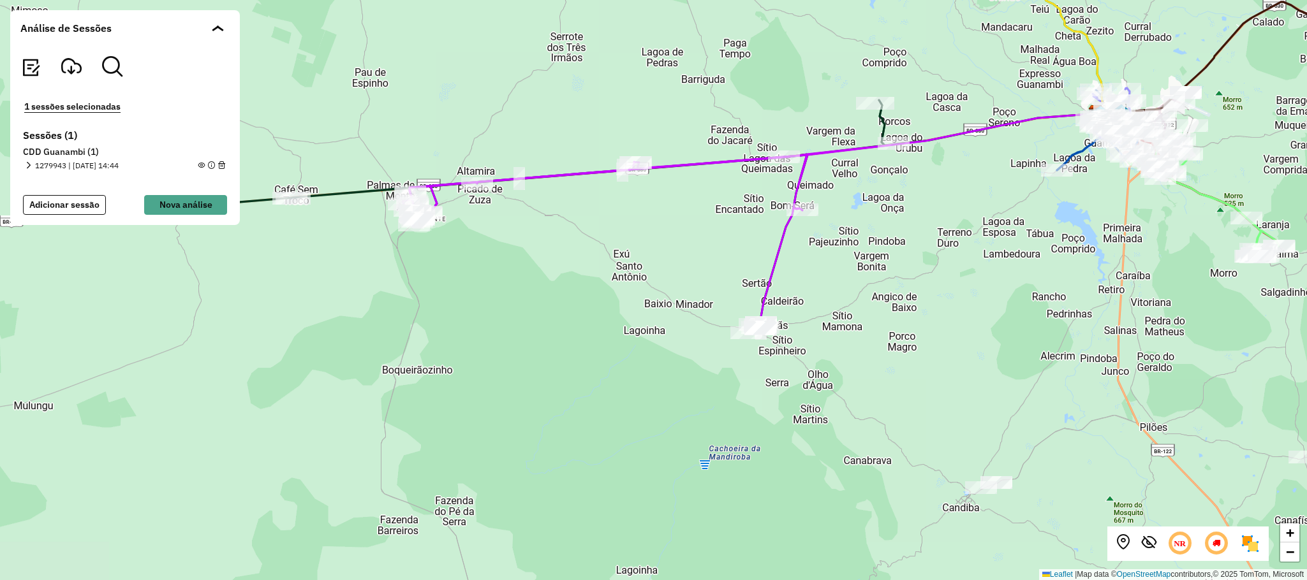
drag, startPoint x: 488, startPoint y: 469, endPoint x: 488, endPoint y: 402, distance: 67.6
click at [488, 402] on div "+ − Leaflet | Map data © OpenStreetMap contributors,© 2025 TomTom, Microsoft" at bounding box center [653, 290] width 1307 height 580
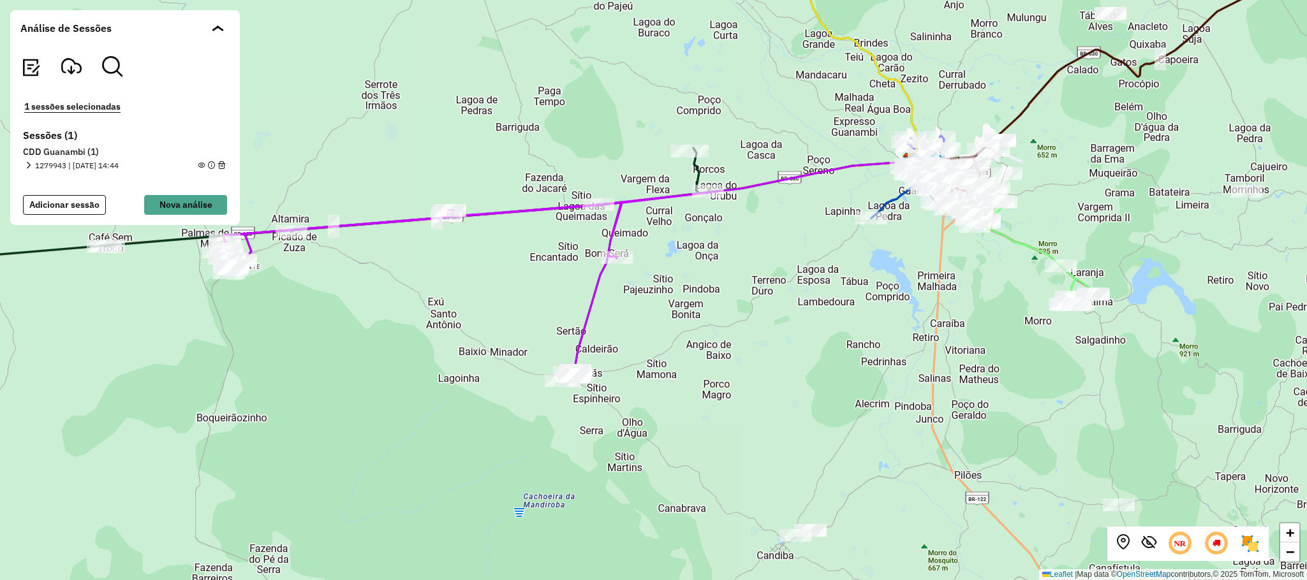
drag, startPoint x: 1087, startPoint y: 255, endPoint x: 905, endPoint y: 304, distance: 188.9
click at [905, 304] on div "+ − Leaflet | Map data © OpenStreetMap contributors,© 2025 TomTom, Microsoft" at bounding box center [653, 290] width 1307 height 580
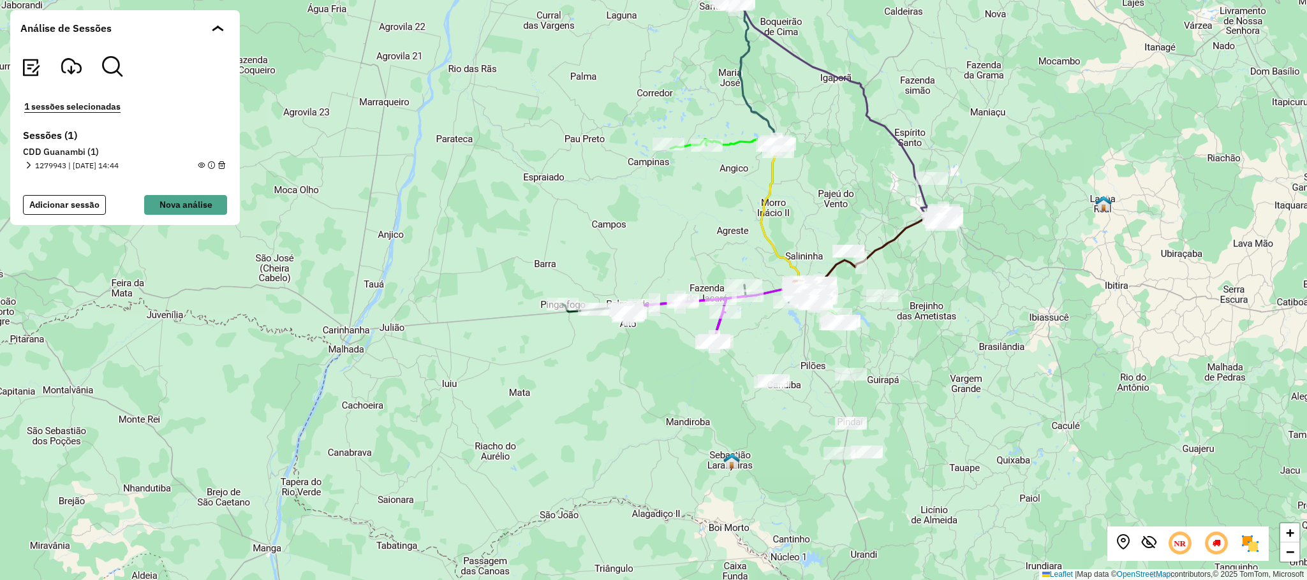
drag, startPoint x: 1071, startPoint y: 295, endPoint x: 965, endPoint y: 314, distance: 108.2
click at [965, 314] on div "+ − Leaflet | Map data © OpenStreetMap contributors,© 2025 TomTom, Microsoft" at bounding box center [653, 290] width 1307 height 580
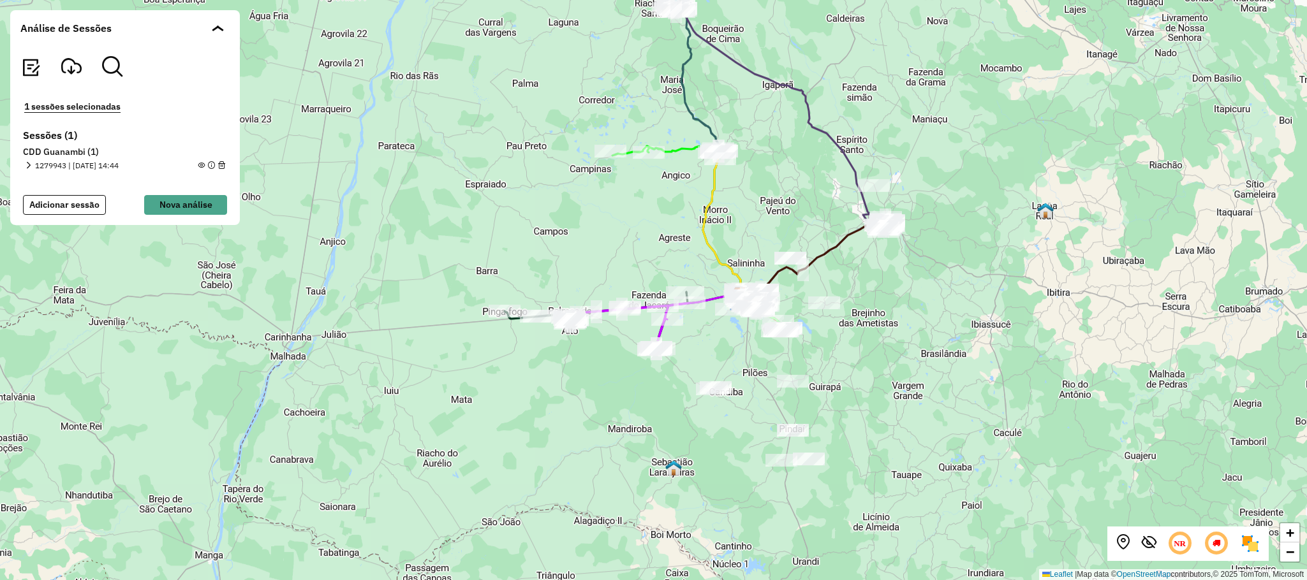
drag, startPoint x: 974, startPoint y: 360, endPoint x: 911, endPoint y: 368, distance: 63.6
click at [913, 368] on div "+ − Leaflet | Map data © OpenStreetMap contributors,© 2025 TomTom, Microsoft" at bounding box center [653, 290] width 1307 height 580
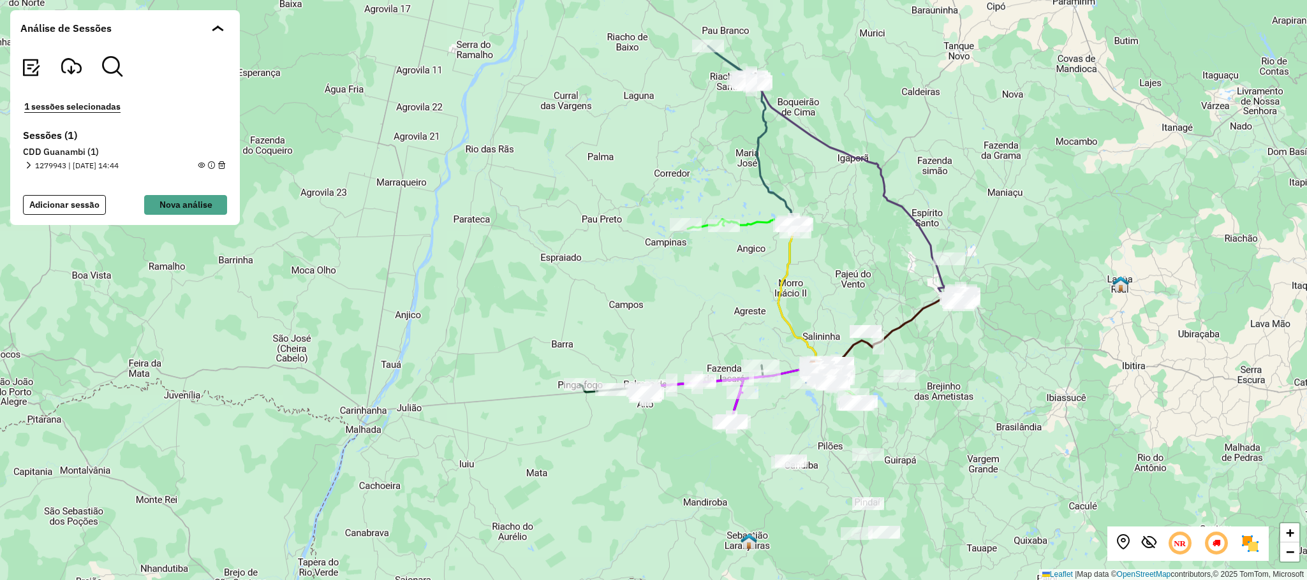
drag, startPoint x: 1090, startPoint y: 286, endPoint x: 1011, endPoint y: 352, distance: 103.7
click at [1011, 352] on div "+ − Leaflet | Map data © OpenStreetMap contributors,© 2025 TomTom, Microsoft" at bounding box center [653, 290] width 1307 height 580
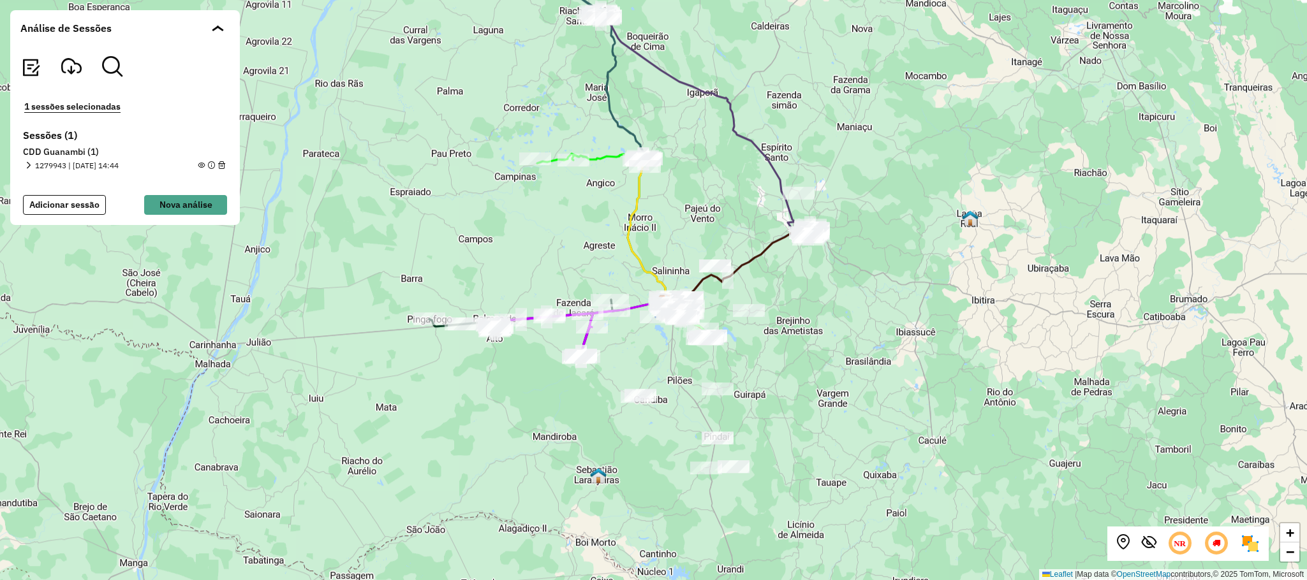
drag, startPoint x: 907, startPoint y: 245, endPoint x: 853, endPoint y: 295, distance: 73.1
click at [853, 295] on div "+ − Leaflet | Map data © OpenStreetMap contributors,© 2025 TomTom, Microsoft" at bounding box center [653, 290] width 1307 height 580
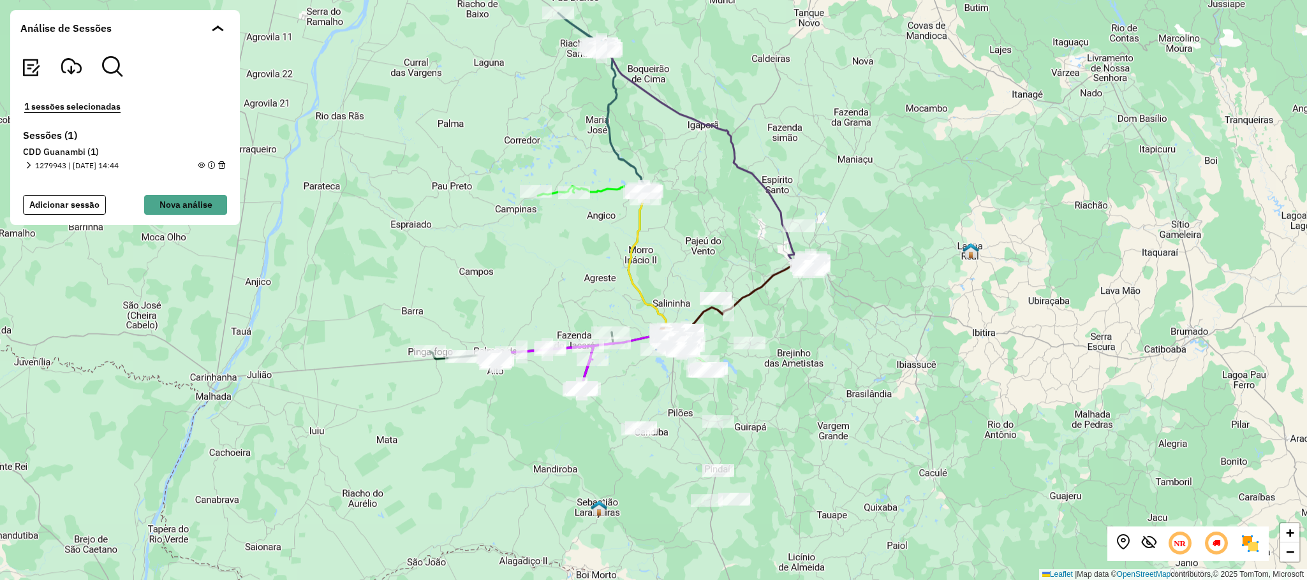
drag, startPoint x: 704, startPoint y: 161, endPoint x: 705, endPoint y: 193, distance: 32.5
click at [705, 193] on div "+ − Leaflet | Map data © OpenStreetMap contributors,© 2025 TomTom, Microsoft" at bounding box center [653, 290] width 1307 height 580
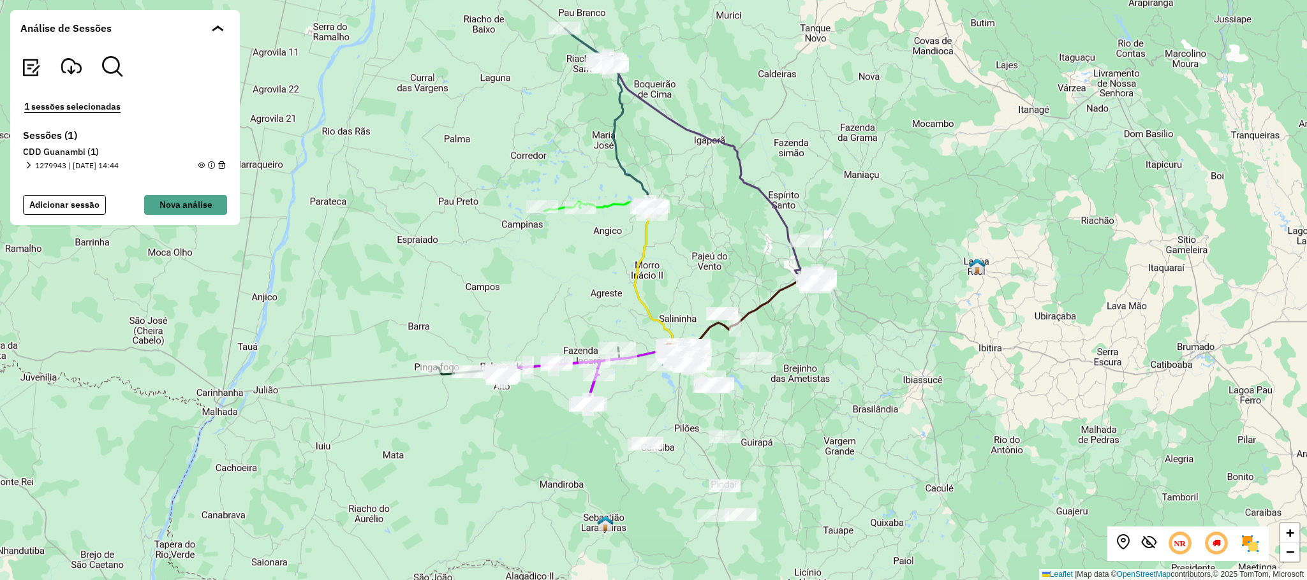
drag, startPoint x: 935, startPoint y: 188, endPoint x: 942, endPoint y: 203, distance: 16.6
click at [942, 203] on div "+ − Leaflet | Map data © OpenStreetMap contributors,© 2025 TomTom, Microsoft" at bounding box center [653, 290] width 1307 height 580
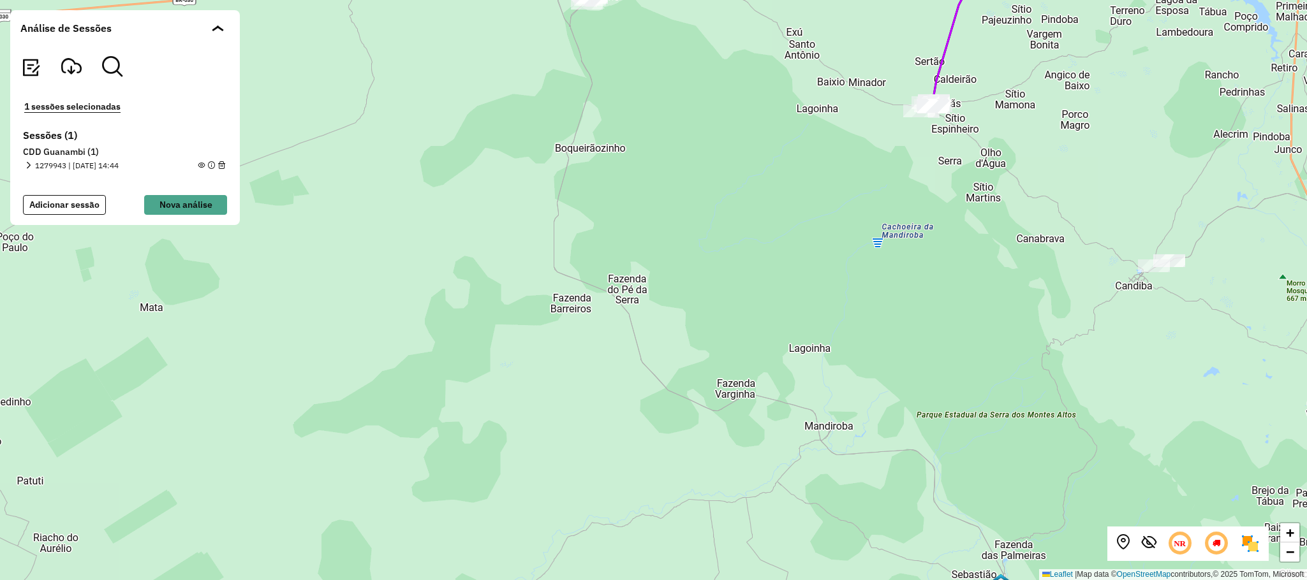
drag, startPoint x: 676, startPoint y: 429, endPoint x: 655, endPoint y: 109, distance: 320.8
click at [655, 109] on div "+ − Leaflet | Map data © OpenStreetMap contributors,© 2025 TomTom, Microsoft" at bounding box center [653, 290] width 1307 height 580
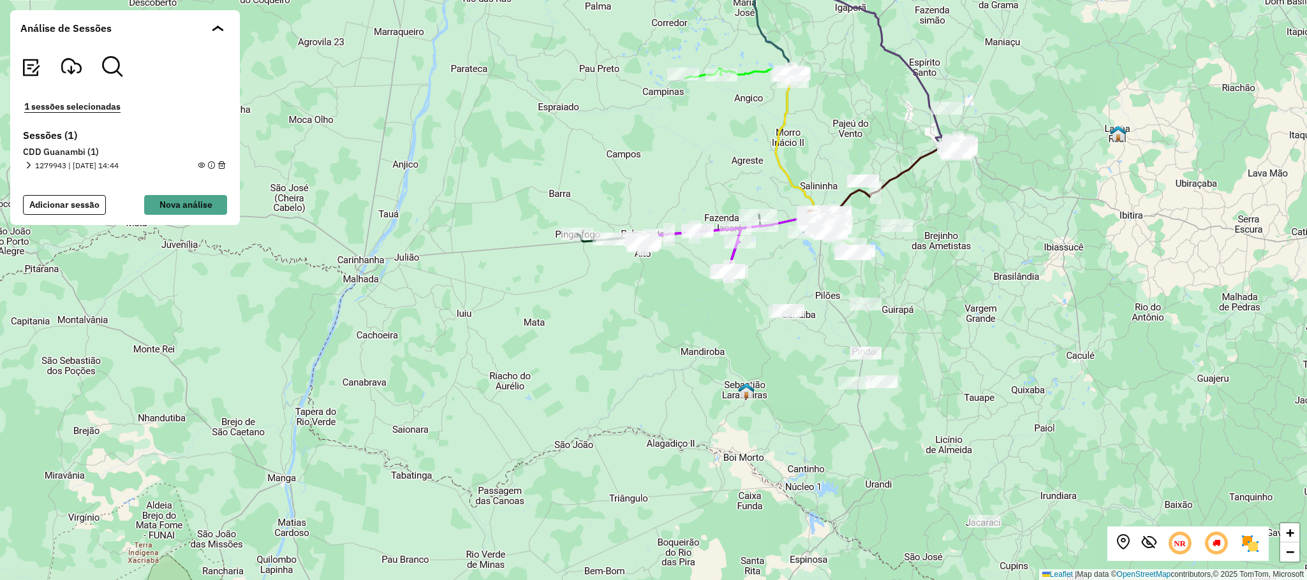
drag, startPoint x: 750, startPoint y: 387, endPoint x: 728, endPoint y: 366, distance: 30.7
click at [728, 366] on div "+ − Leaflet | Map data © OpenStreetMap contributors,© 2025 TomTom, Microsoft" at bounding box center [653, 290] width 1307 height 580
click at [784, 429] on div "+ − Leaflet | Map data © OpenStreetMap contributors,© 2025 TomTom, Microsoft" at bounding box center [653, 290] width 1307 height 580
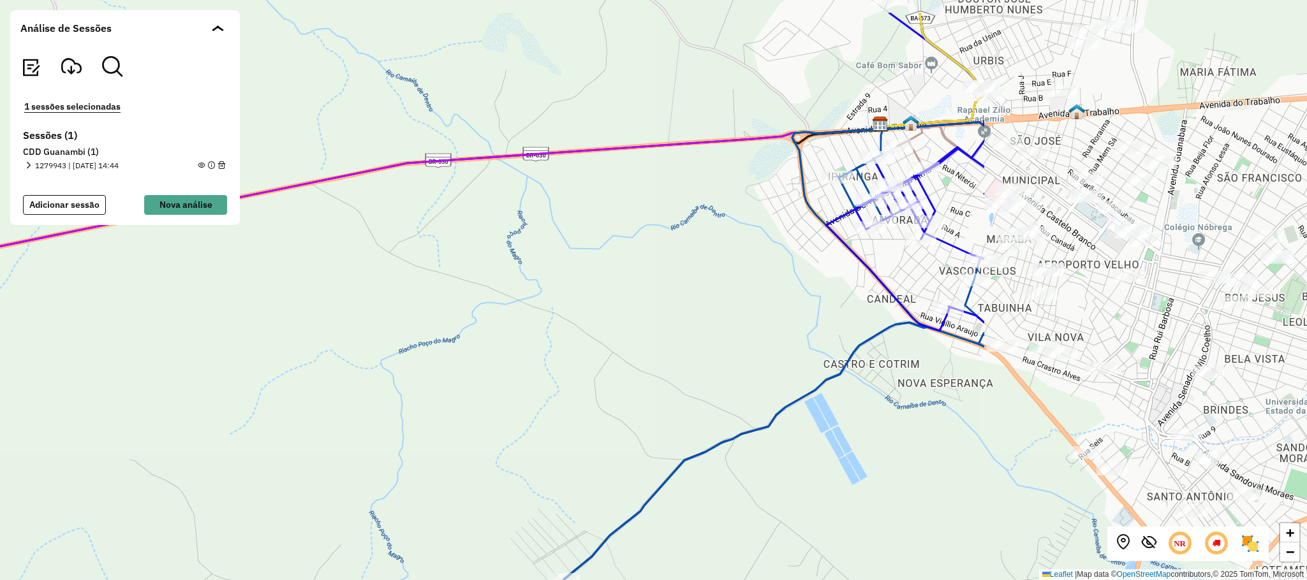
drag, startPoint x: 1211, startPoint y: 202, endPoint x: 758, endPoint y: 272, distance: 458.9
click at [758, 272] on div "+ − Leaflet | Map data © OpenStreetMap contributors,© 2025 TomTom, Microsoft" at bounding box center [653, 290] width 1307 height 580
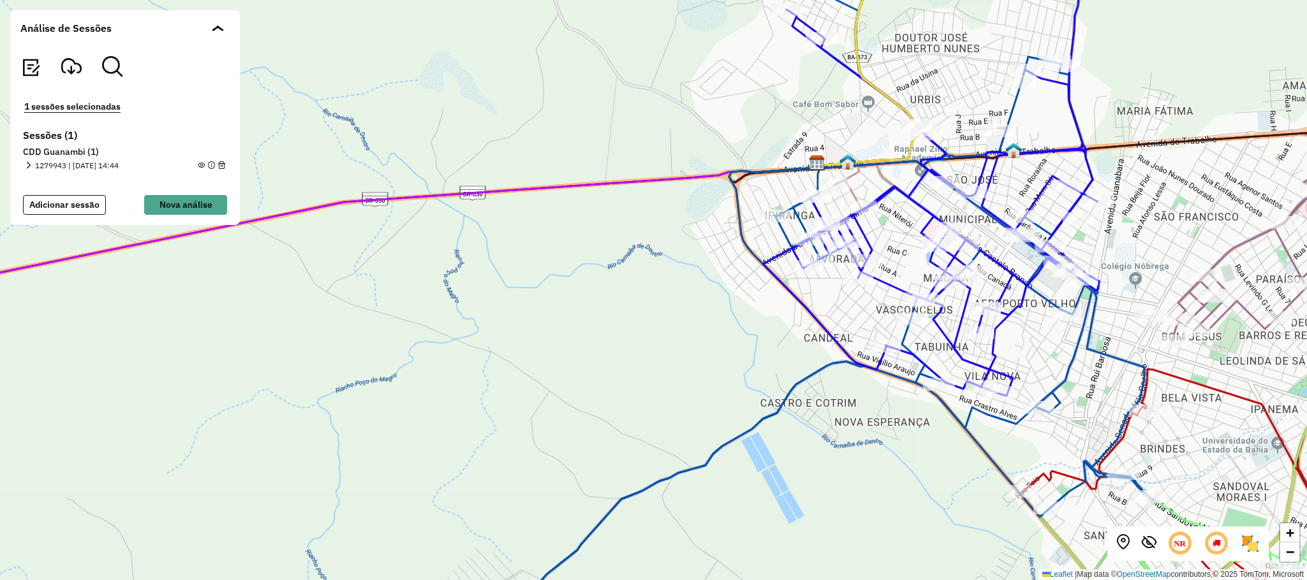
drag, startPoint x: 1104, startPoint y: 295, endPoint x: 1041, endPoint y: 334, distance: 74.2
click at [1041, 334] on div "+ − Leaflet | Map data © OpenStreetMap contributors,© 2025 TomTom, Microsoft" at bounding box center [653, 290] width 1307 height 580
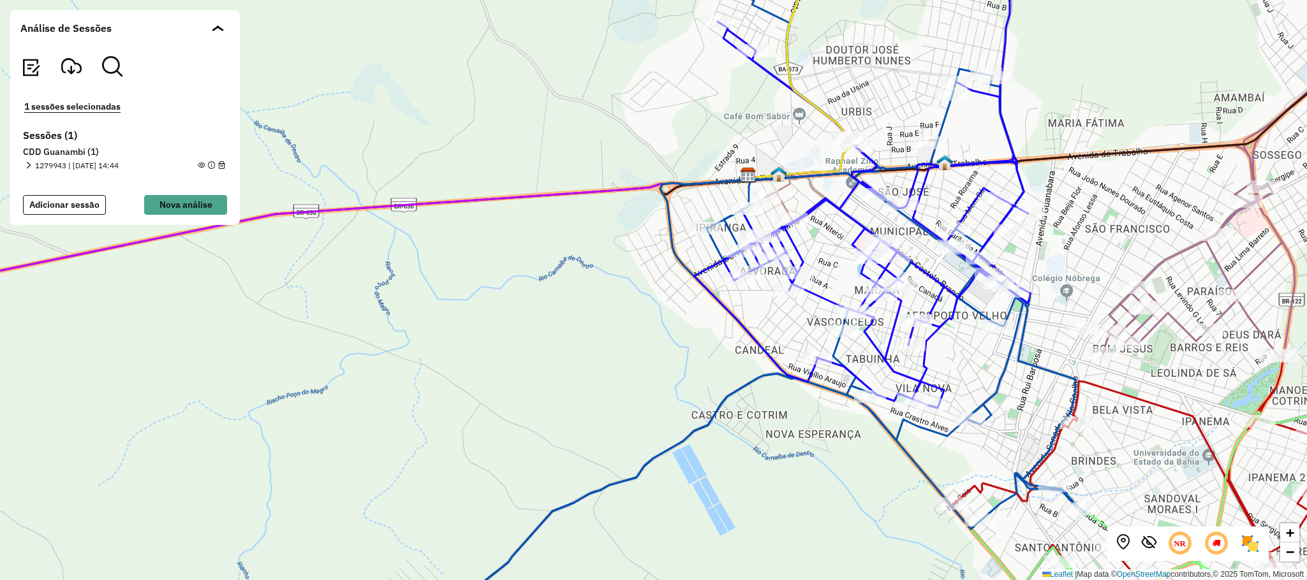
drag, startPoint x: 878, startPoint y: 335, endPoint x: 808, endPoint y: 347, distance: 71.2
click at [808, 347] on div "+ − Leaflet | Map data © OpenStreetMap contributors,© 2025 TomTom, Microsoft" at bounding box center [653, 290] width 1307 height 580
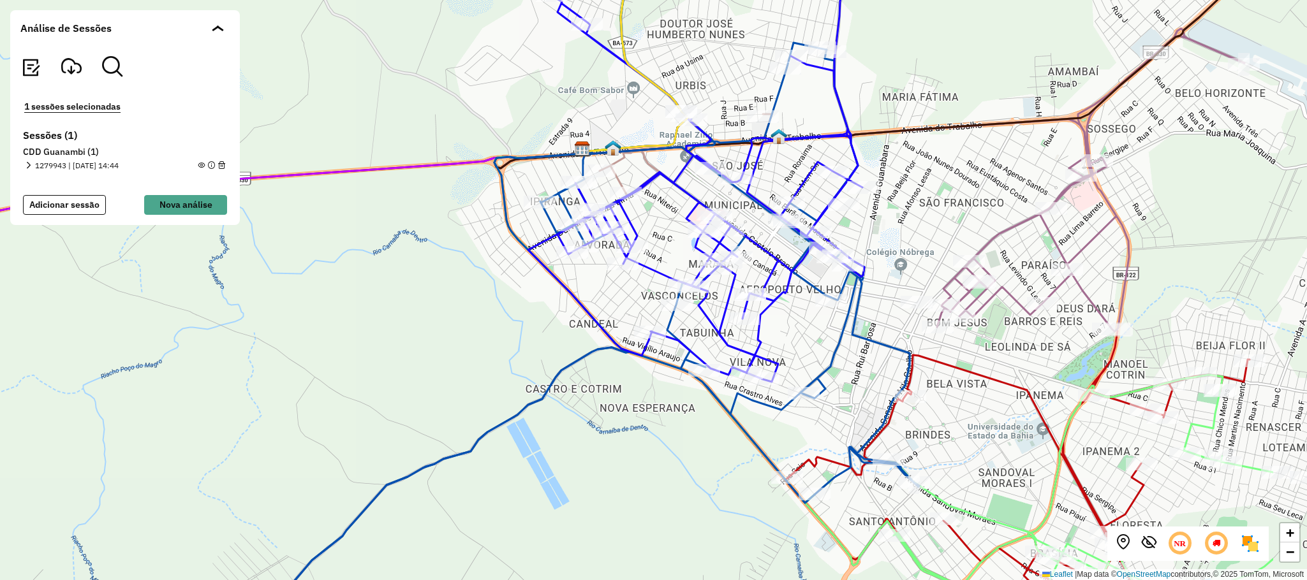
drag, startPoint x: 1127, startPoint y: 467, endPoint x: 995, endPoint y: 437, distance: 135.5
click at [995, 437] on div "+ − Leaflet | Map data © OpenStreetMap contributors,© 2025 TomTom, Microsoft" at bounding box center [653, 290] width 1307 height 580
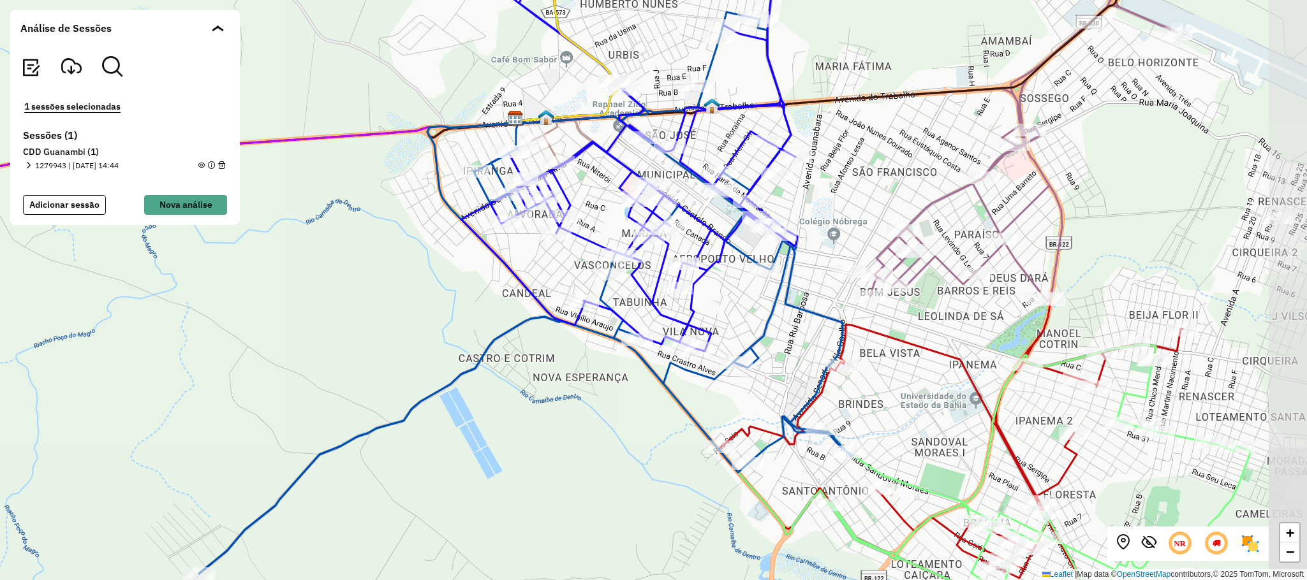
drag, startPoint x: 1024, startPoint y: 453, endPoint x: 958, endPoint y: 420, distance: 73.9
click at [959, 421] on div "+ − Leaflet | Map data © OpenStreetMap contributors,© 2025 TomTom, Microsoft" at bounding box center [653, 290] width 1307 height 580
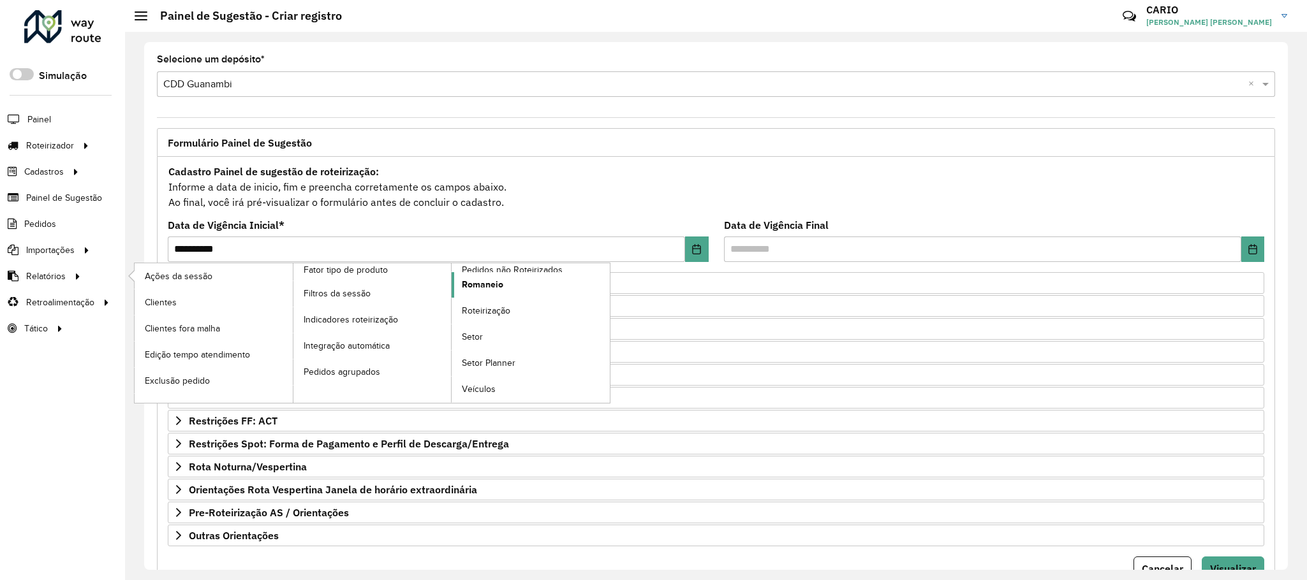
click at [469, 289] on span "Romaneio" at bounding box center [482, 284] width 41 height 13
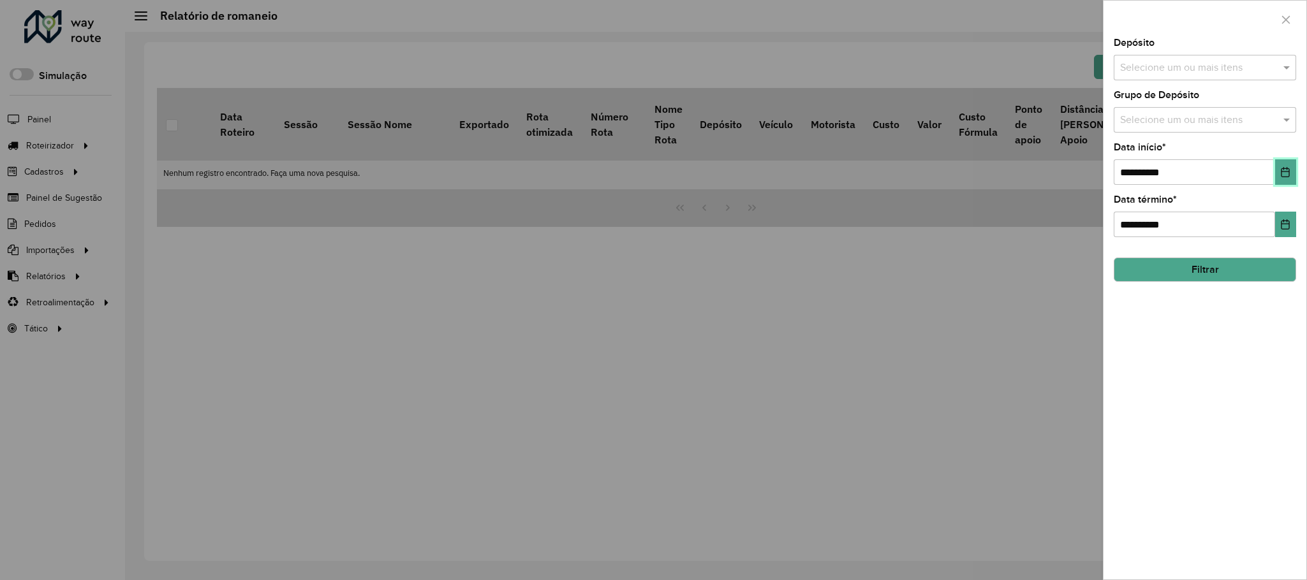
click at [1286, 177] on icon "Choose Date" at bounding box center [1285, 172] width 10 height 10
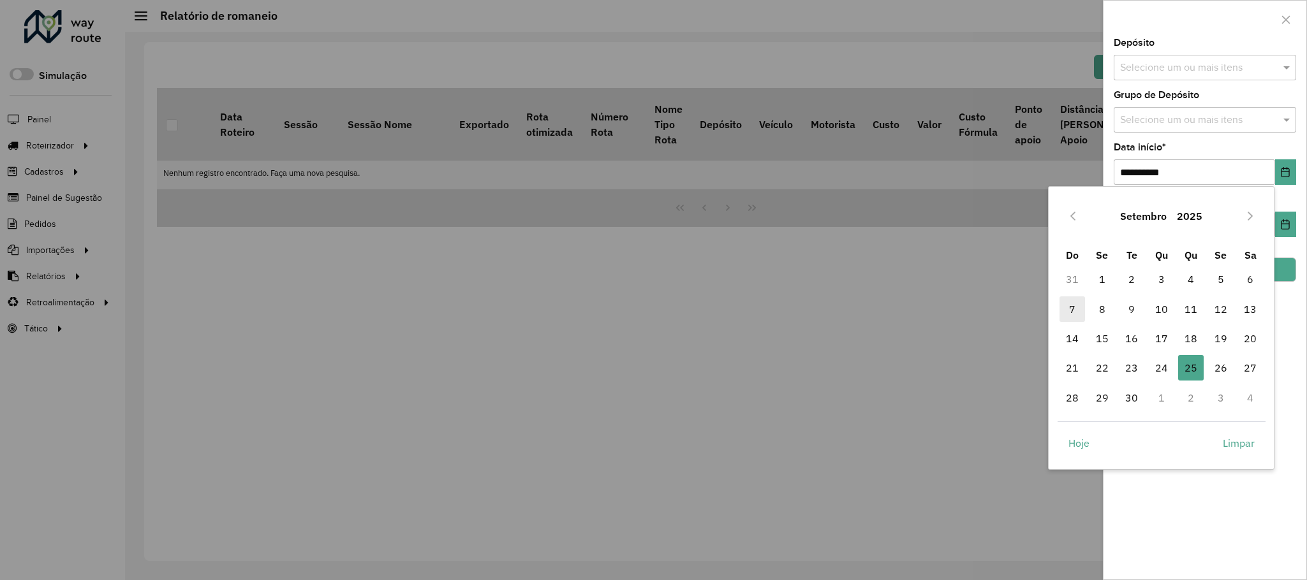
click at [1074, 310] on span "7" at bounding box center [1072, 310] width 26 height 26
type input "**********"
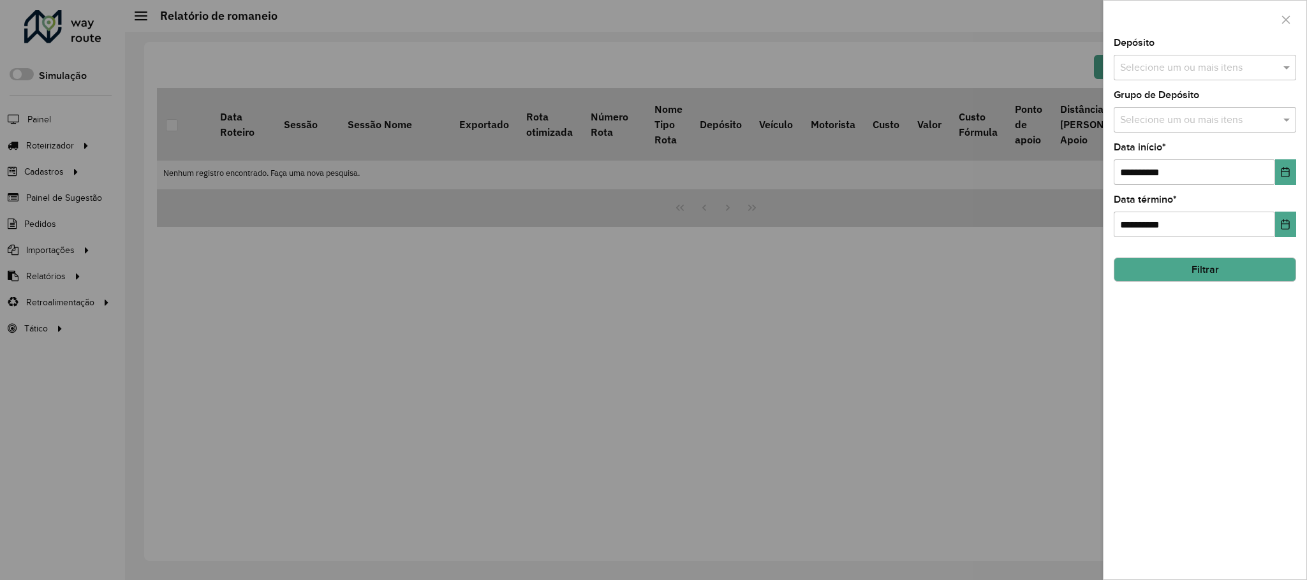
click at [1221, 274] on button "Filtrar" at bounding box center [1204, 270] width 182 height 24
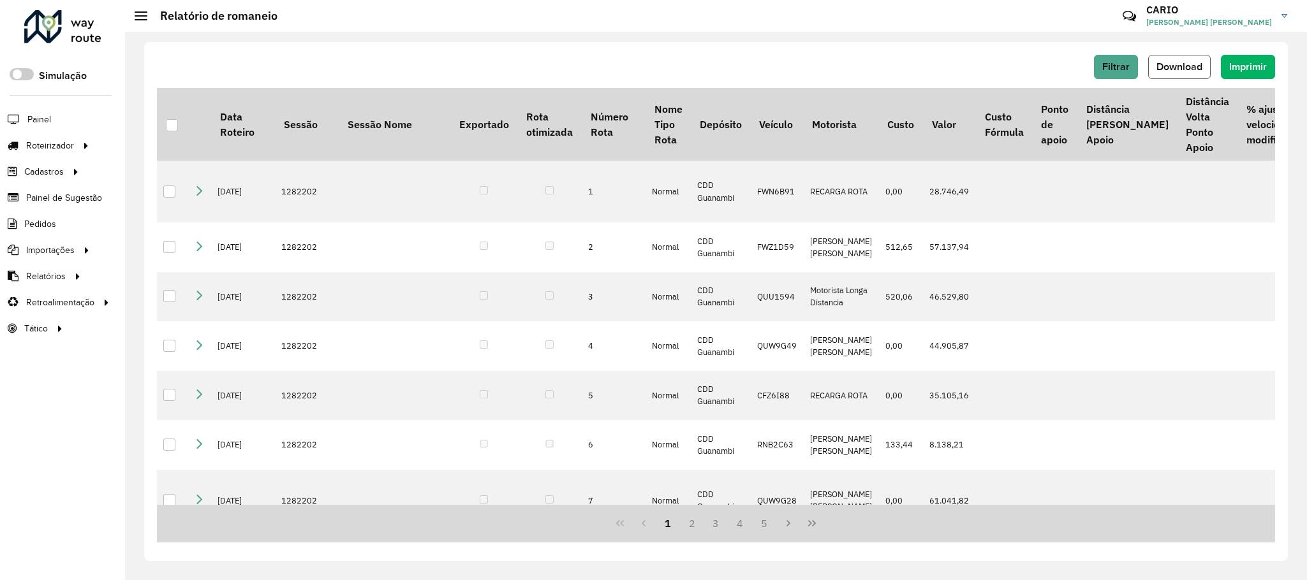
click at [1186, 70] on span "Download" at bounding box center [1179, 66] width 46 height 11
